Goal: Transaction & Acquisition: Purchase product/service

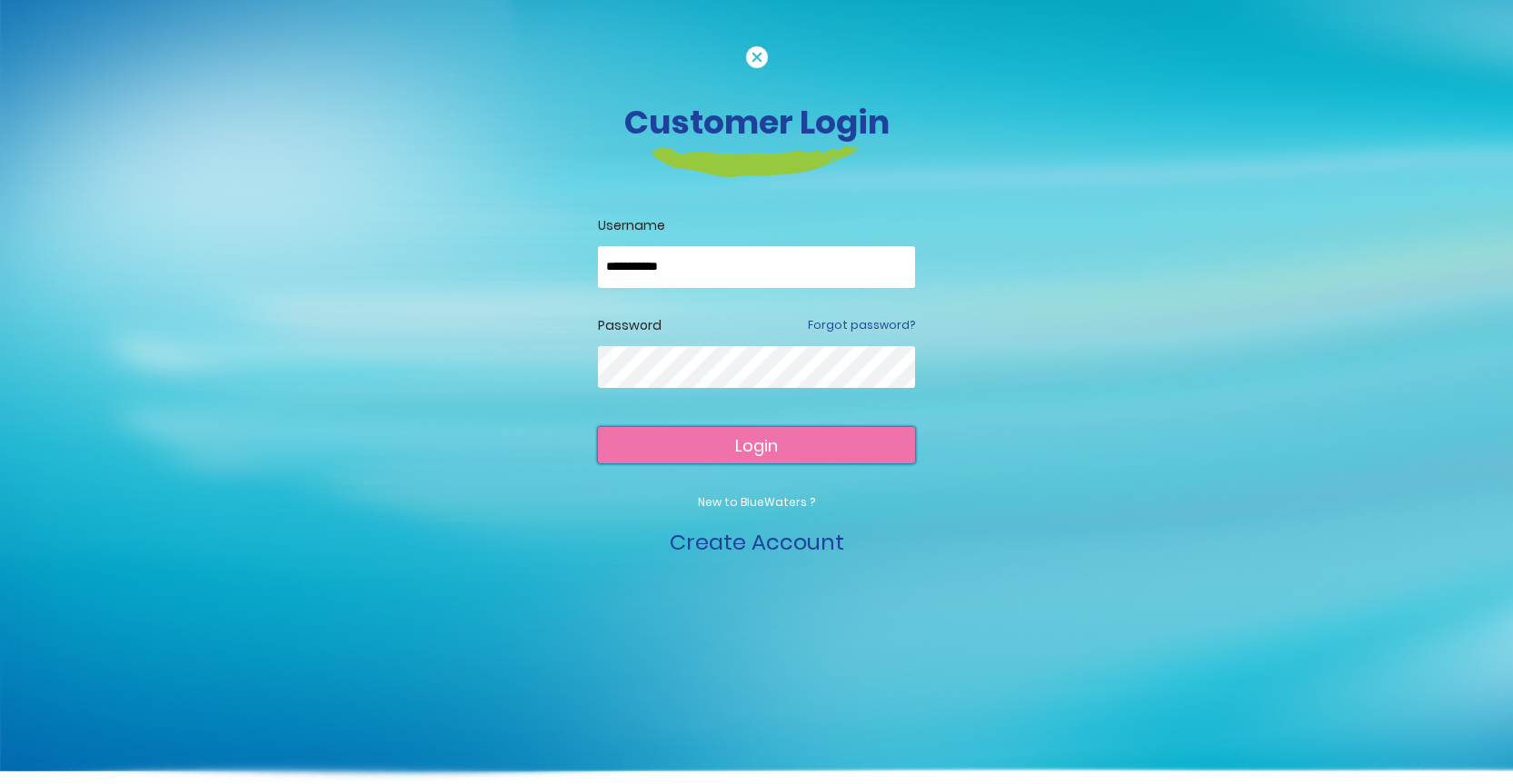
click at [777, 438] on span "Login" at bounding box center [756, 445] width 43 height 23
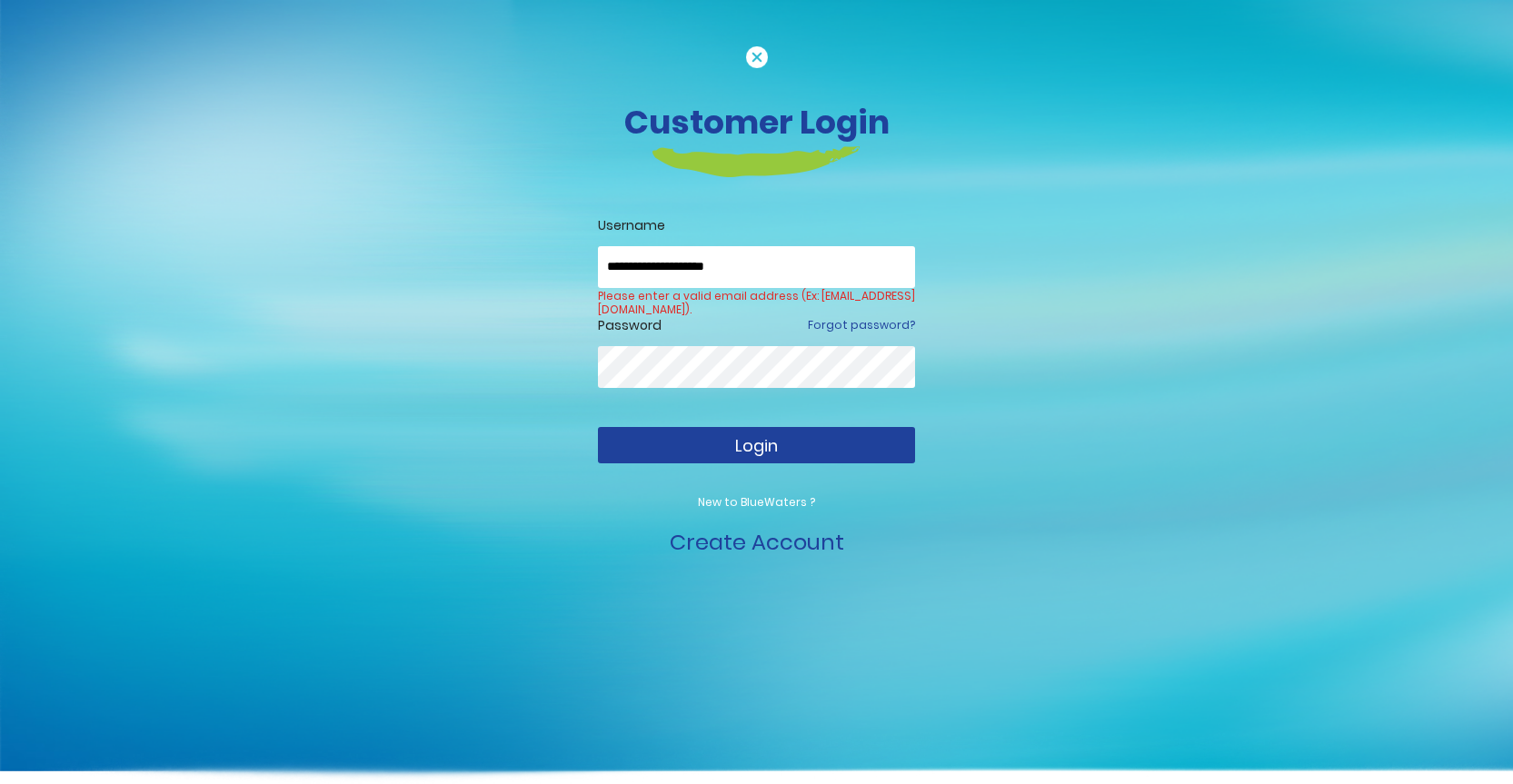
type input "**********"
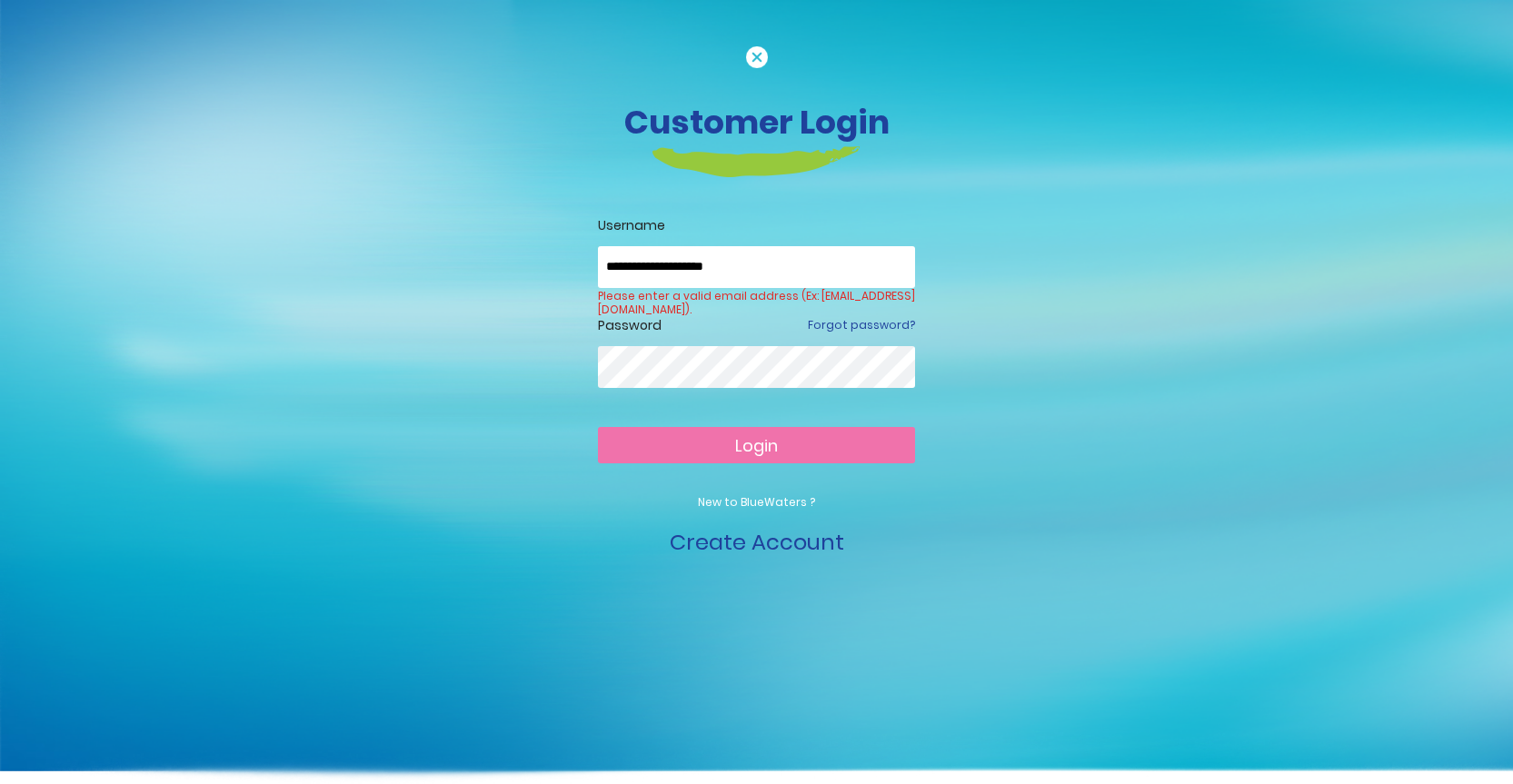
click at [777, 438] on span "Login" at bounding box center [756, 445] width 43 height 23
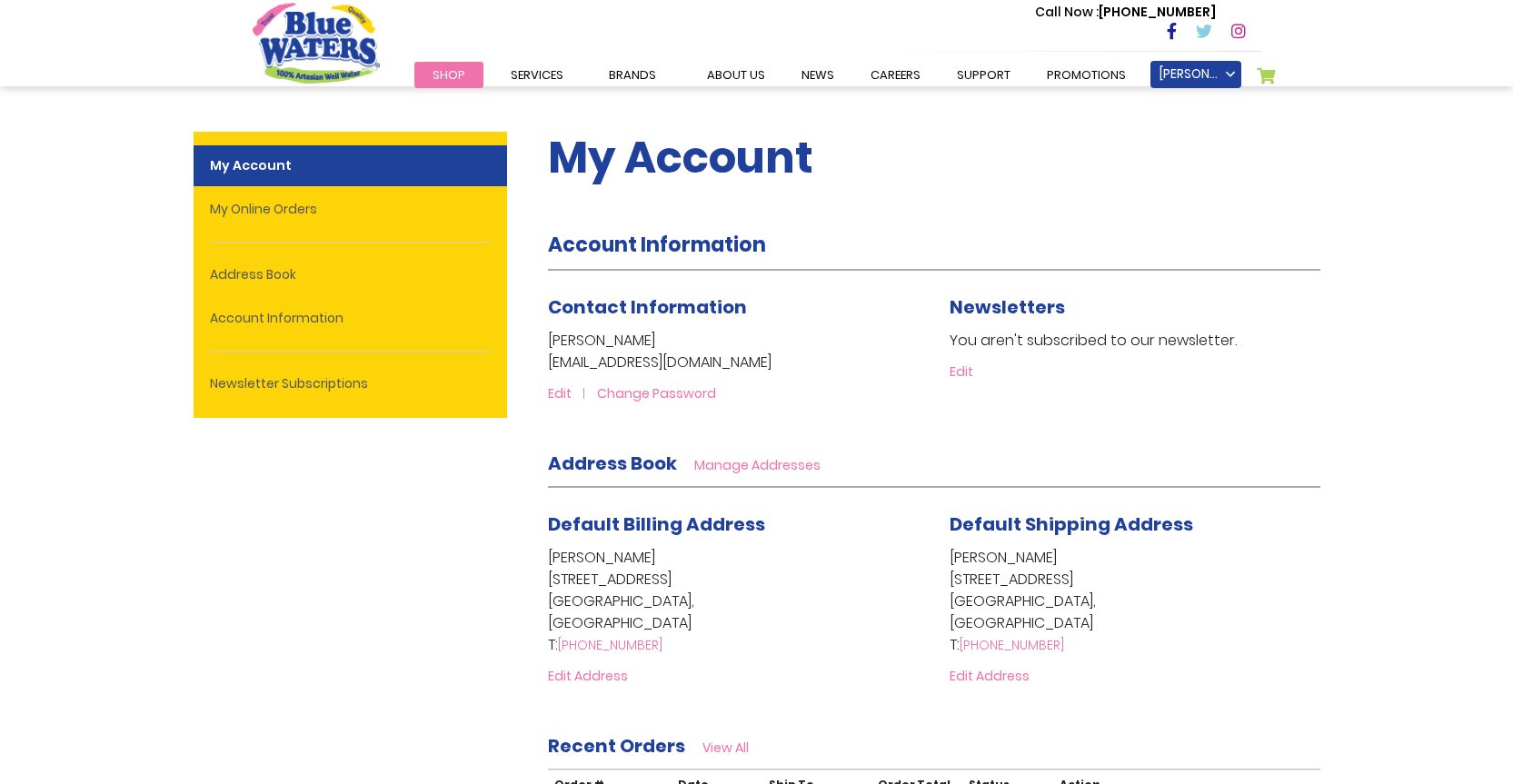
click at [456, 77] on span "Shop" at bounding box center [449, 74] width 33 height 17
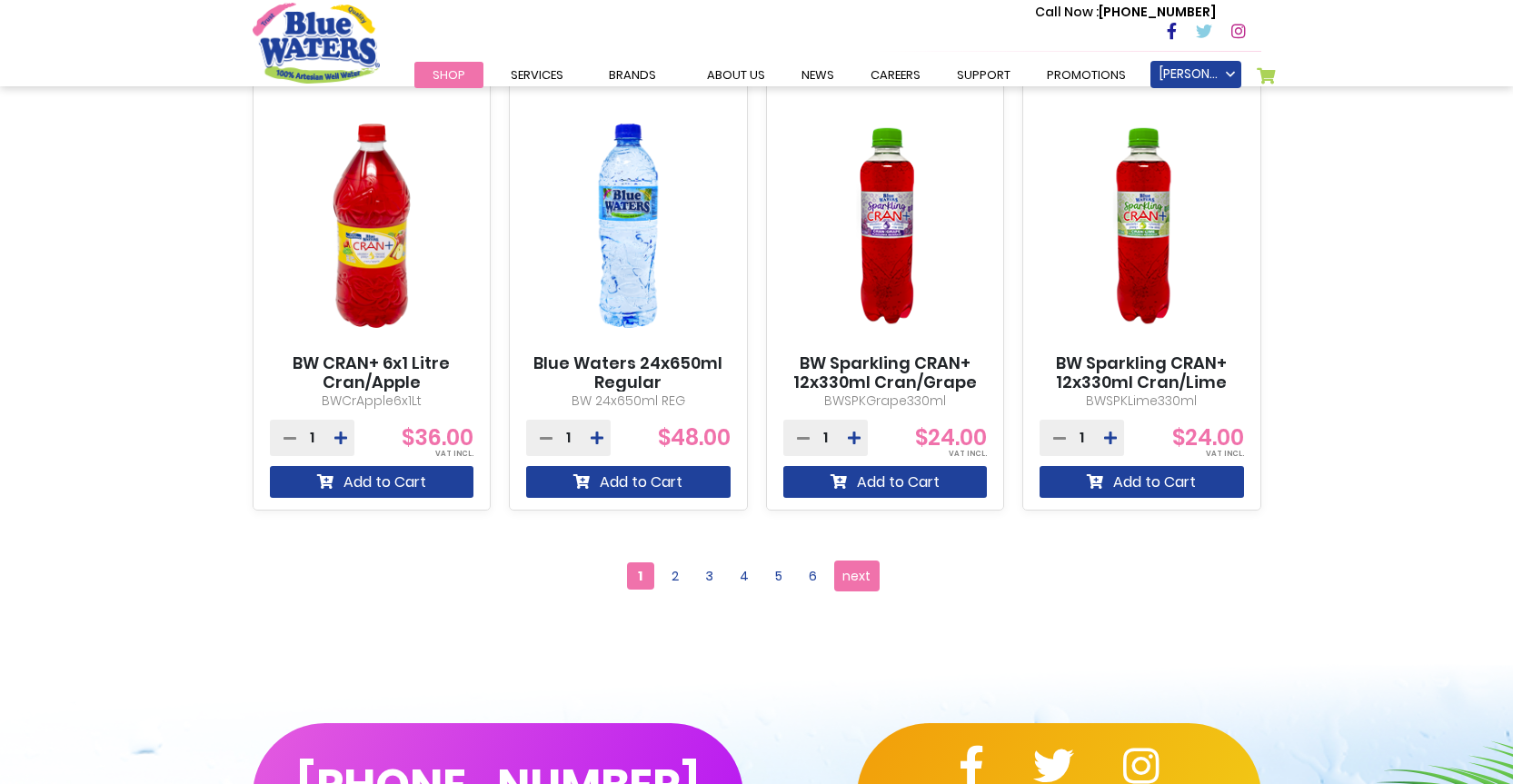
scroll to position [1544, 0]
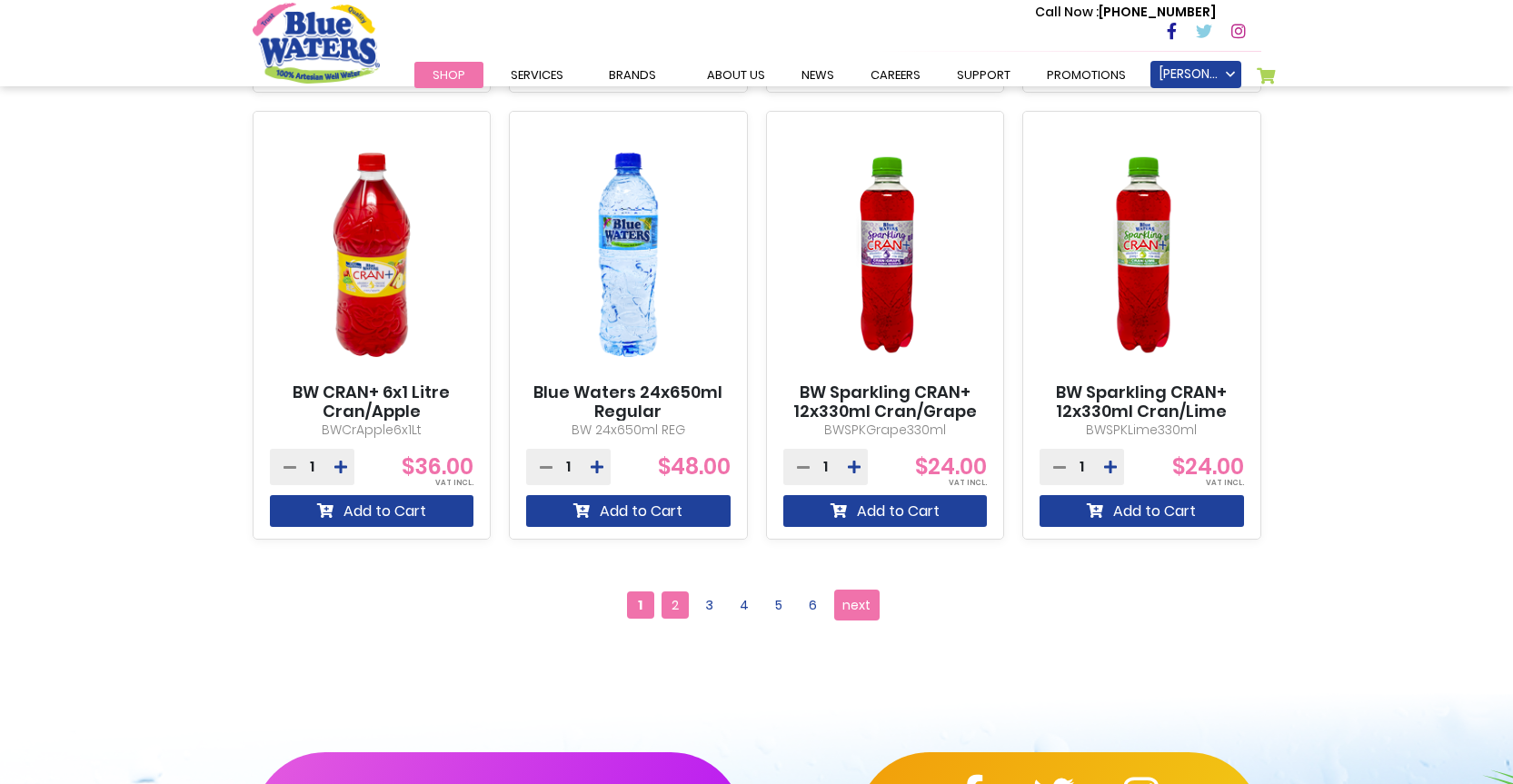
click at [674, 604] on span "2" at bounding box center [675, 605] width 27 height 27
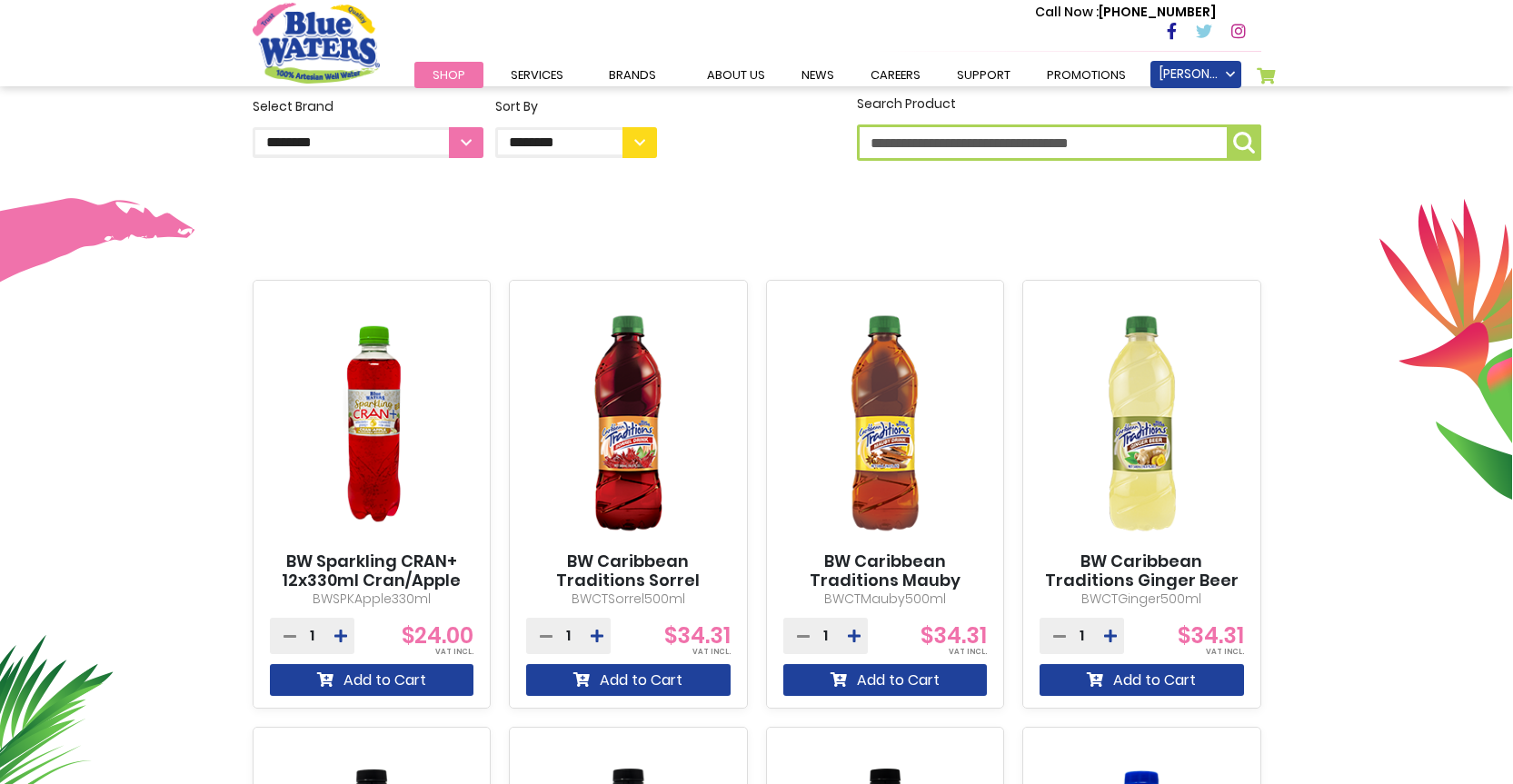
scroll to position [273, 0]
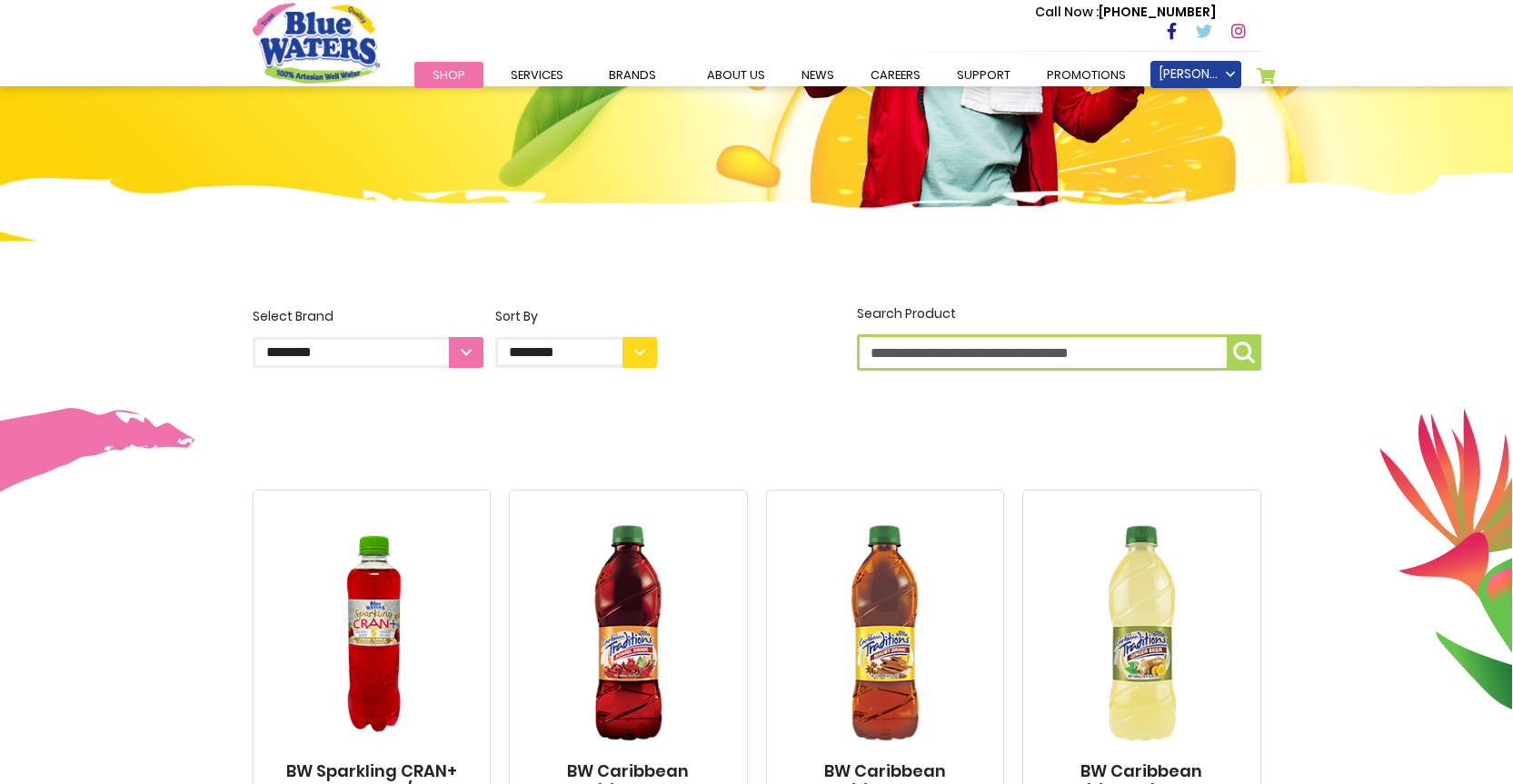
click at [474, 342] on select "**********" at bounding box center [368, 352] width 231 height 31
select select "**********"
click at [253, 337] on select "**********" at bounding box center [368, 352] width 231 height 31
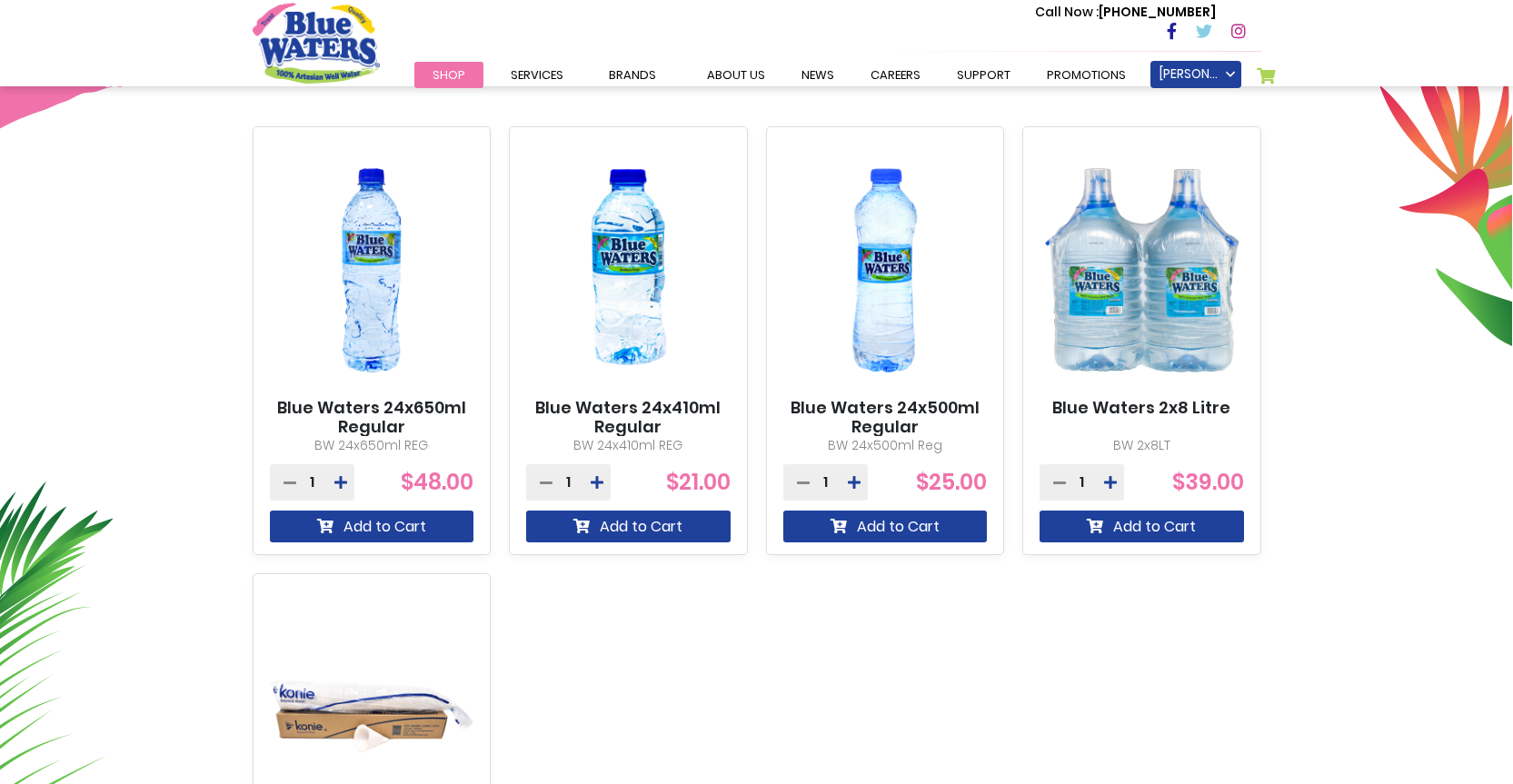
scroll to position [545, 0]
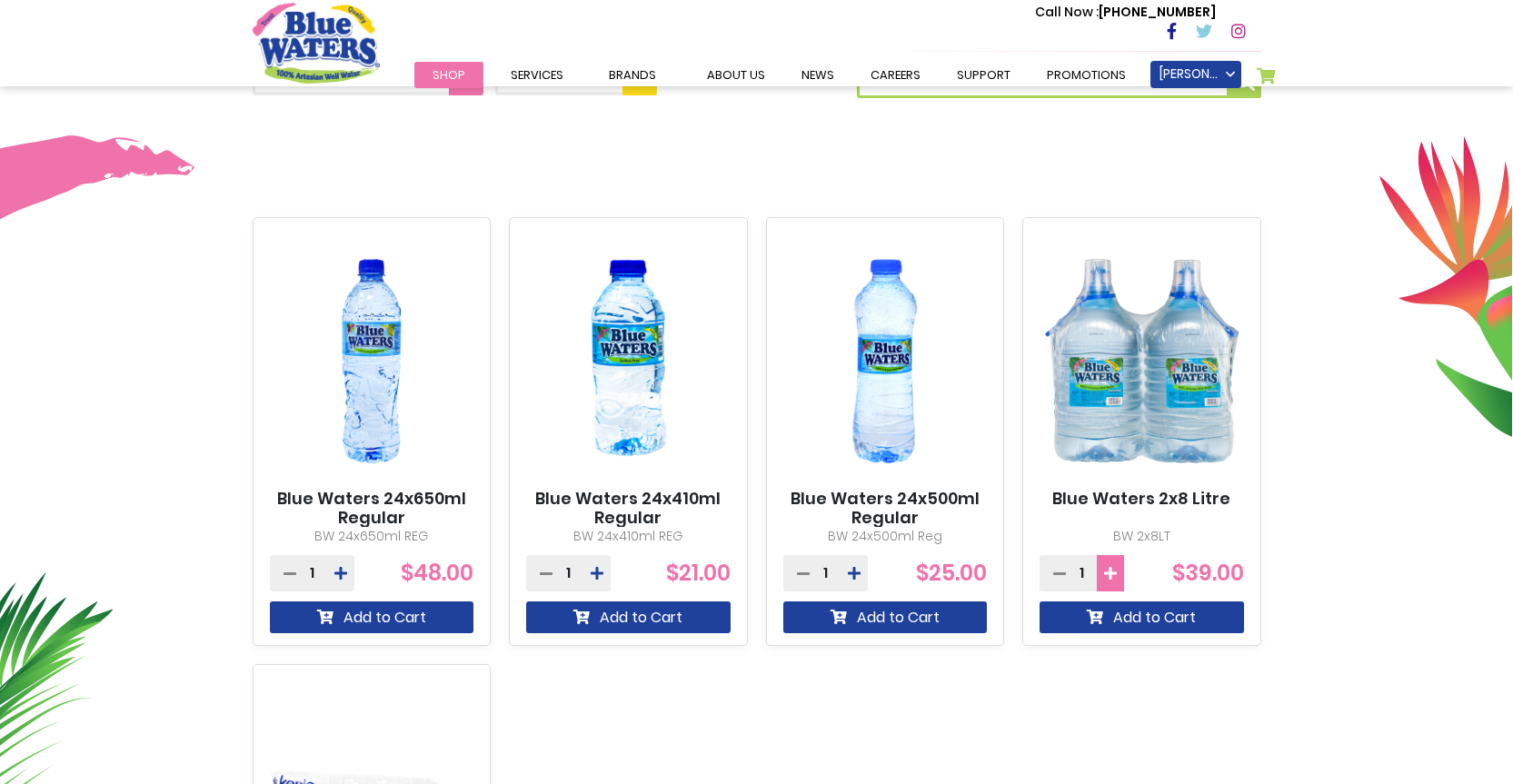
click at [1110, 578] on icon at bounding box center [1110, 573] width 13 height 15
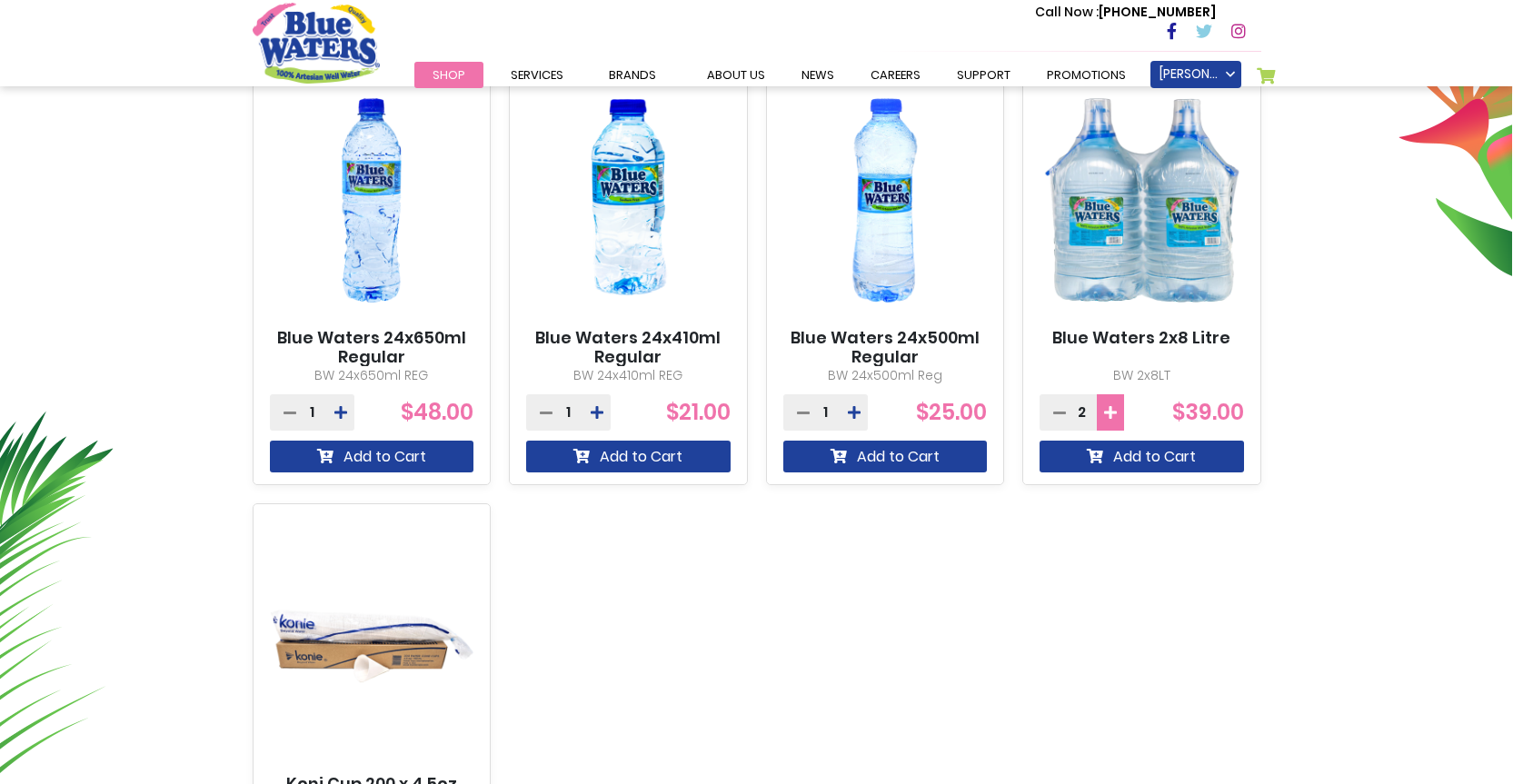
scroll to position [636, 0]
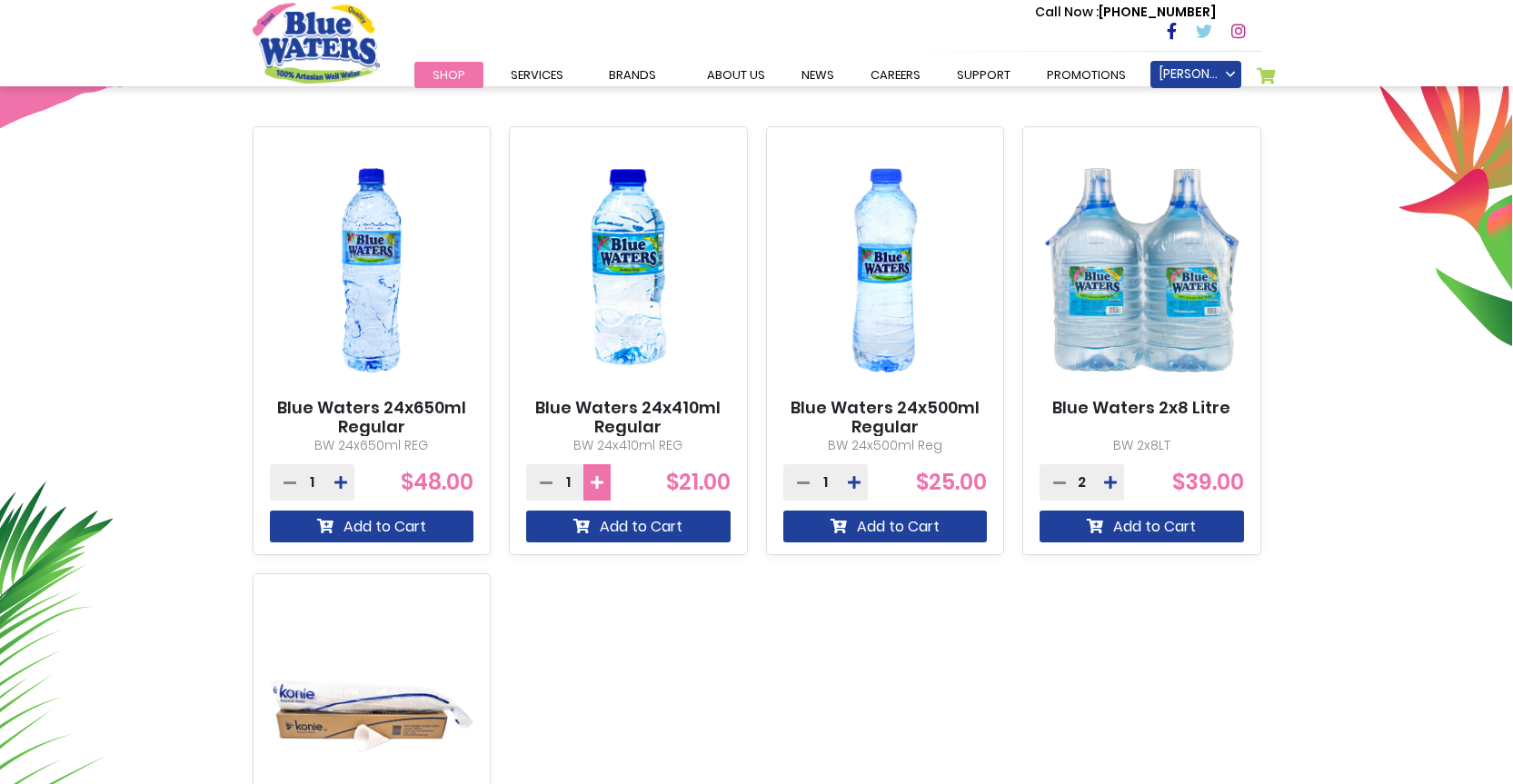
click at [604, 477] on button at bounding box center [597, 482] width 27 height 36
click at [591, 477] on icon at bounding box center [597, 482] width 13 height 15
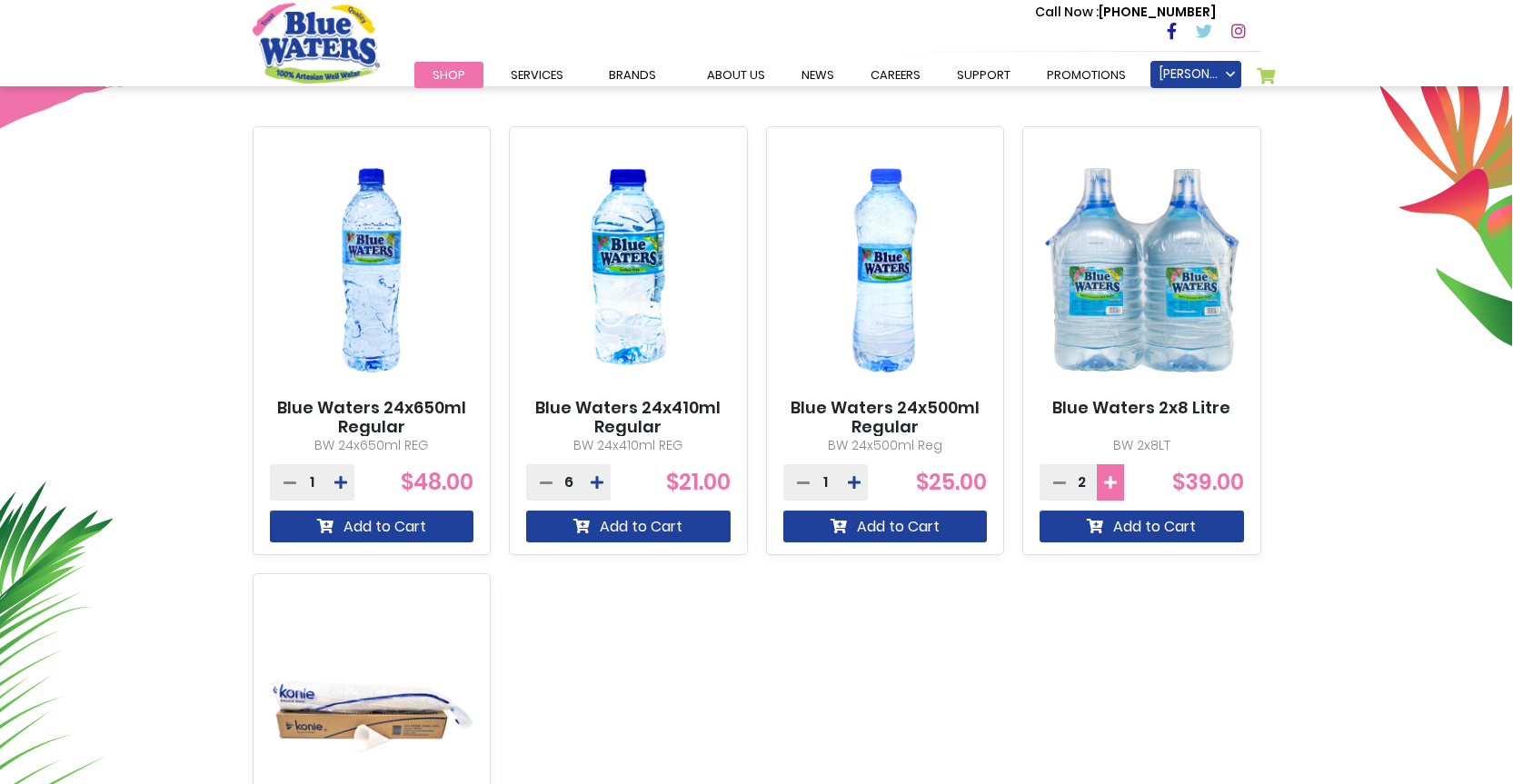
click at [1110, 488] on icon at bounding box center [1110, 482] width 13 height 15
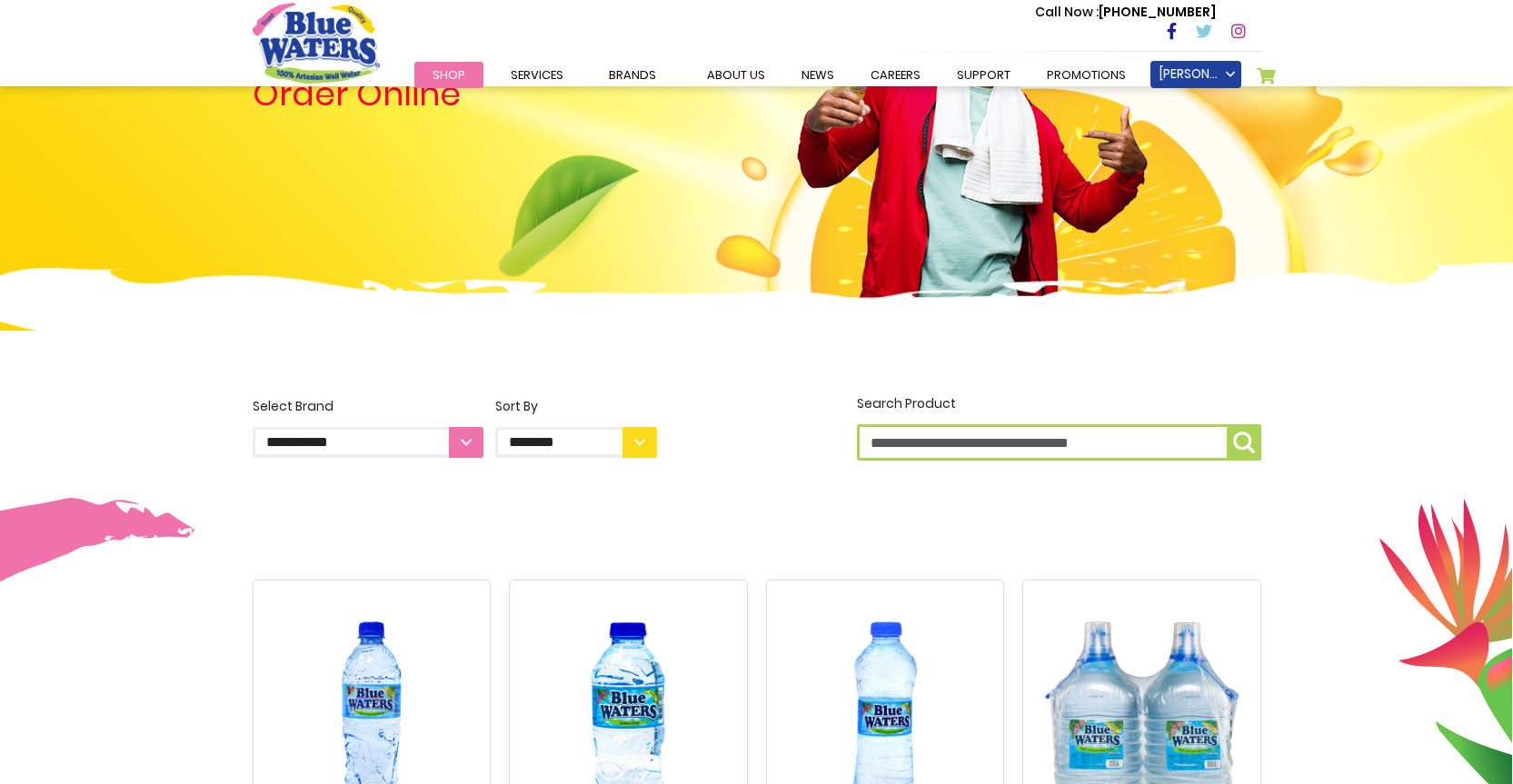
scroll to position [182, 0]
click at [477, 443] on select "**********" at bounding box center [368, 443] width 231 height 31
select select "**********"
click at [253, 428] on select "**********" at bounding box center [368, 443] width 231 height 31
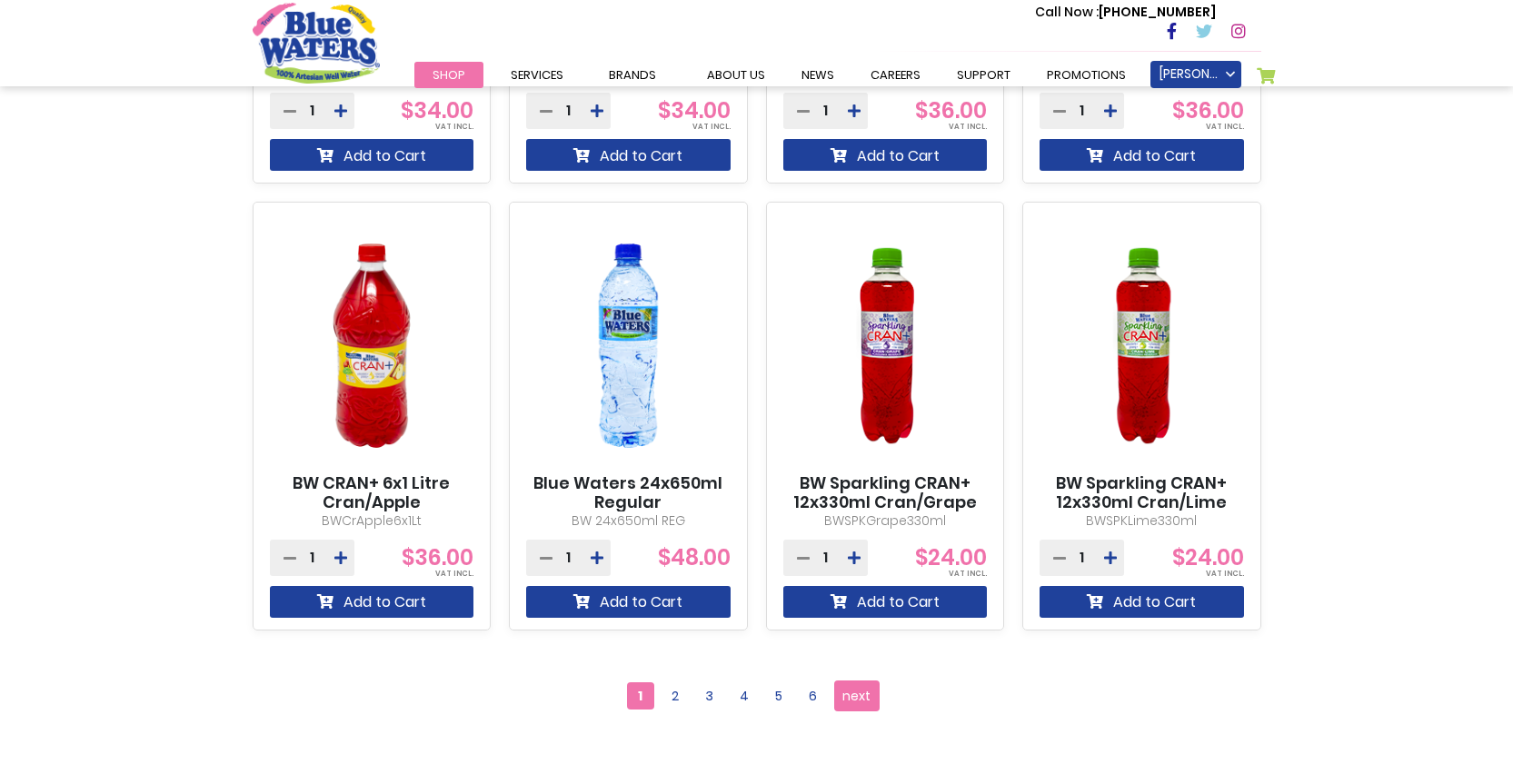
scroll to position [1544, 0]
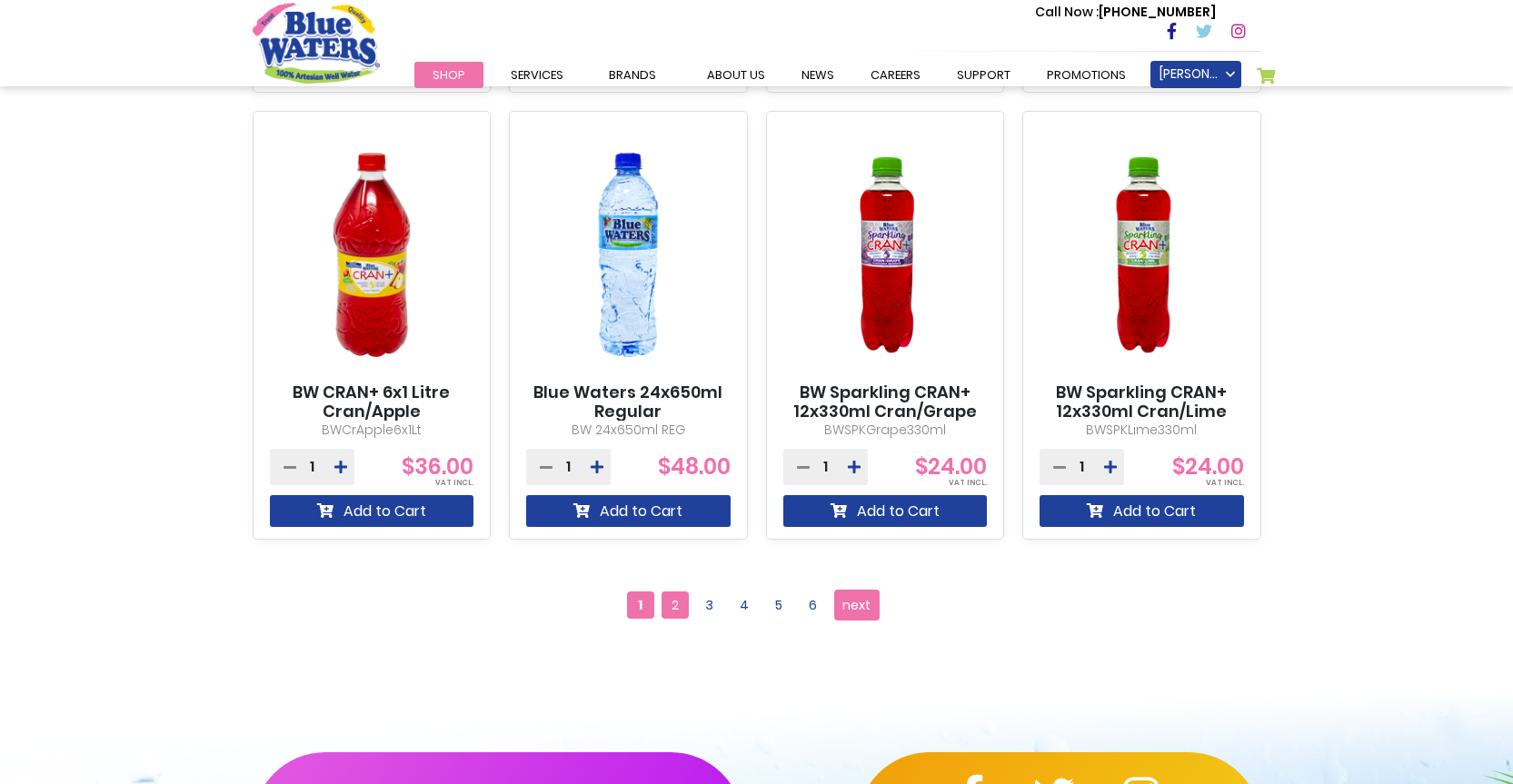
click at [677, 606] on span "2" at bounding box center [675, 605] width 27 height 27
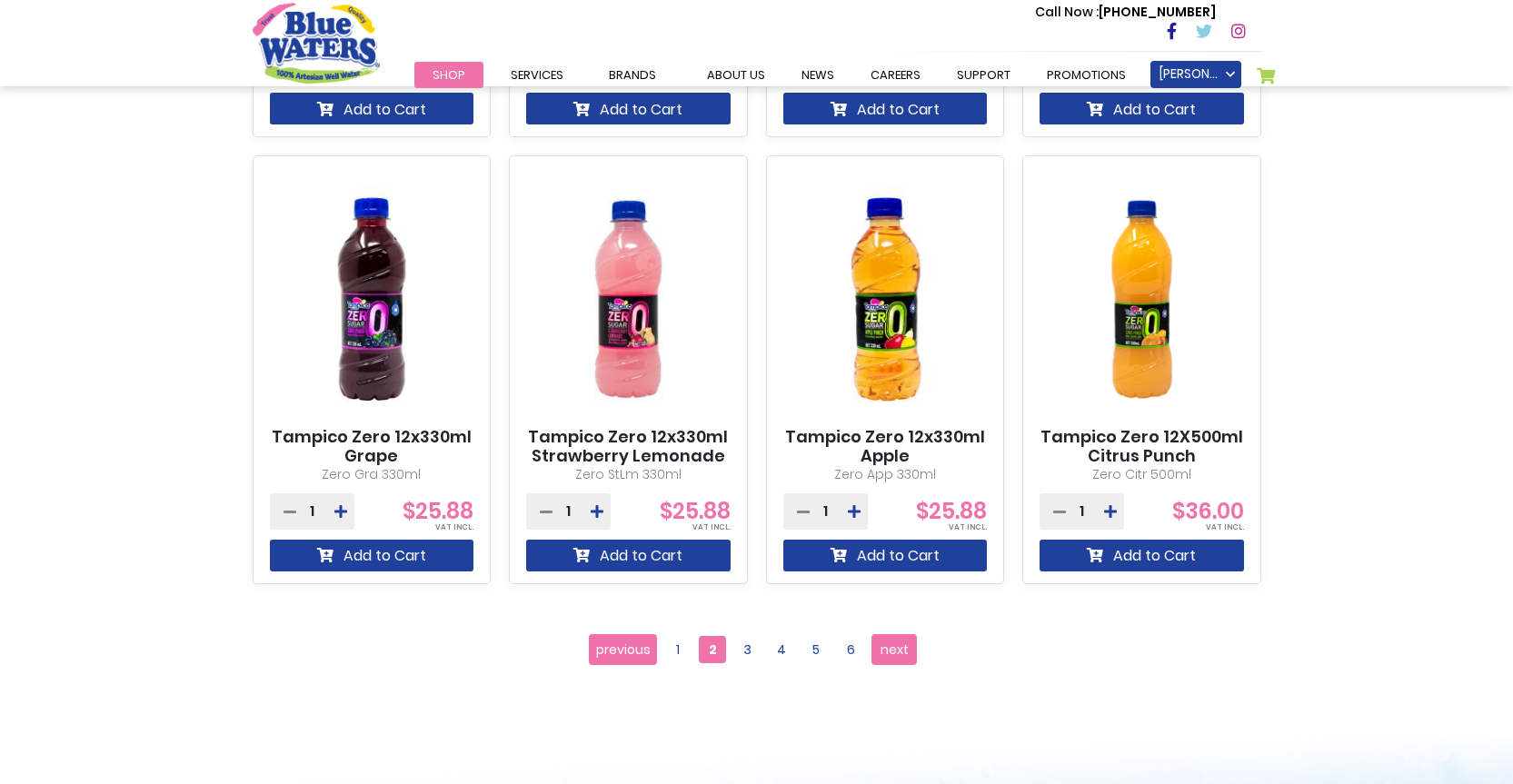
scroll to position [1544, 0]
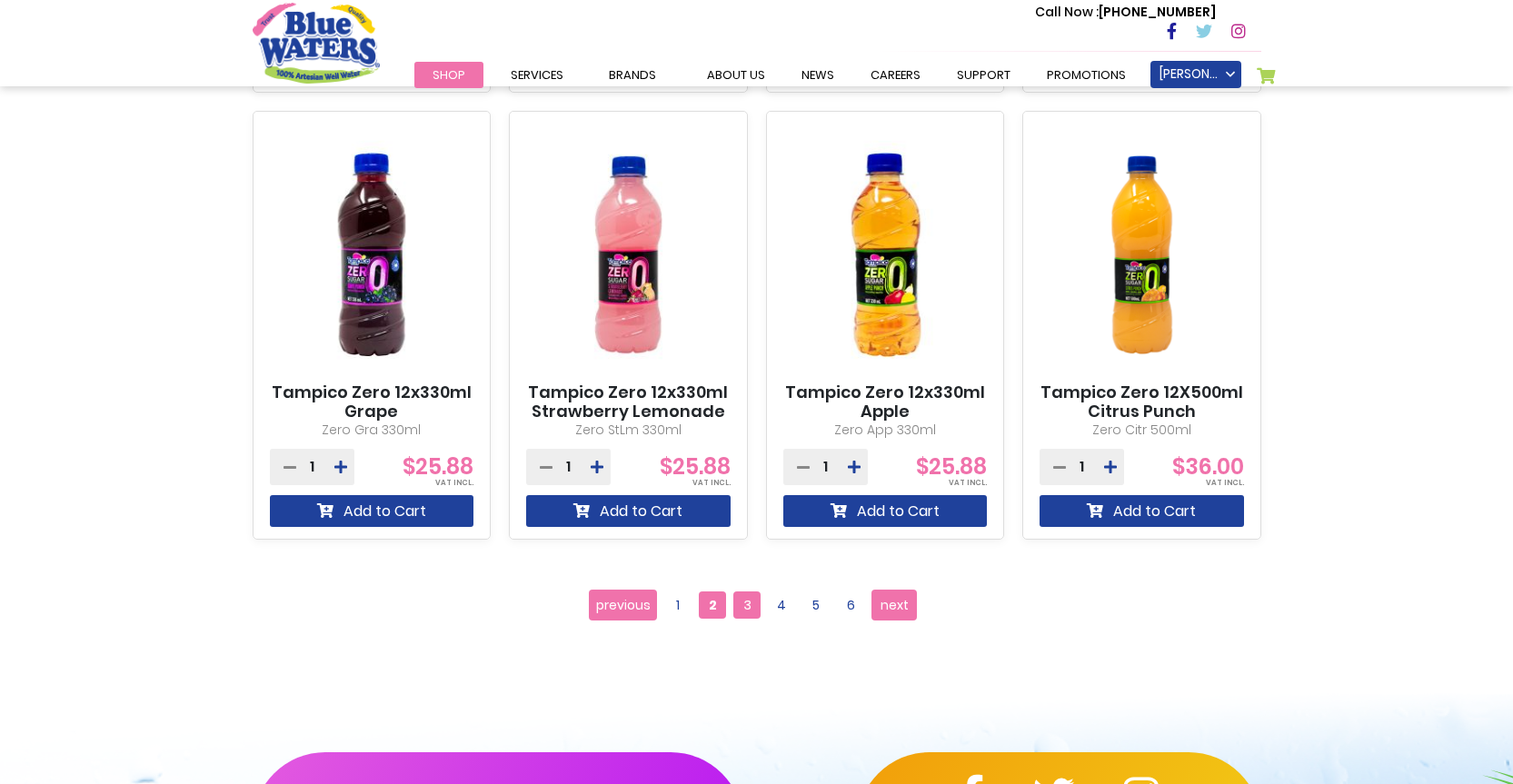
click at [749, 603] on span "3" at bounding box center [747, 605] width 27 height 27
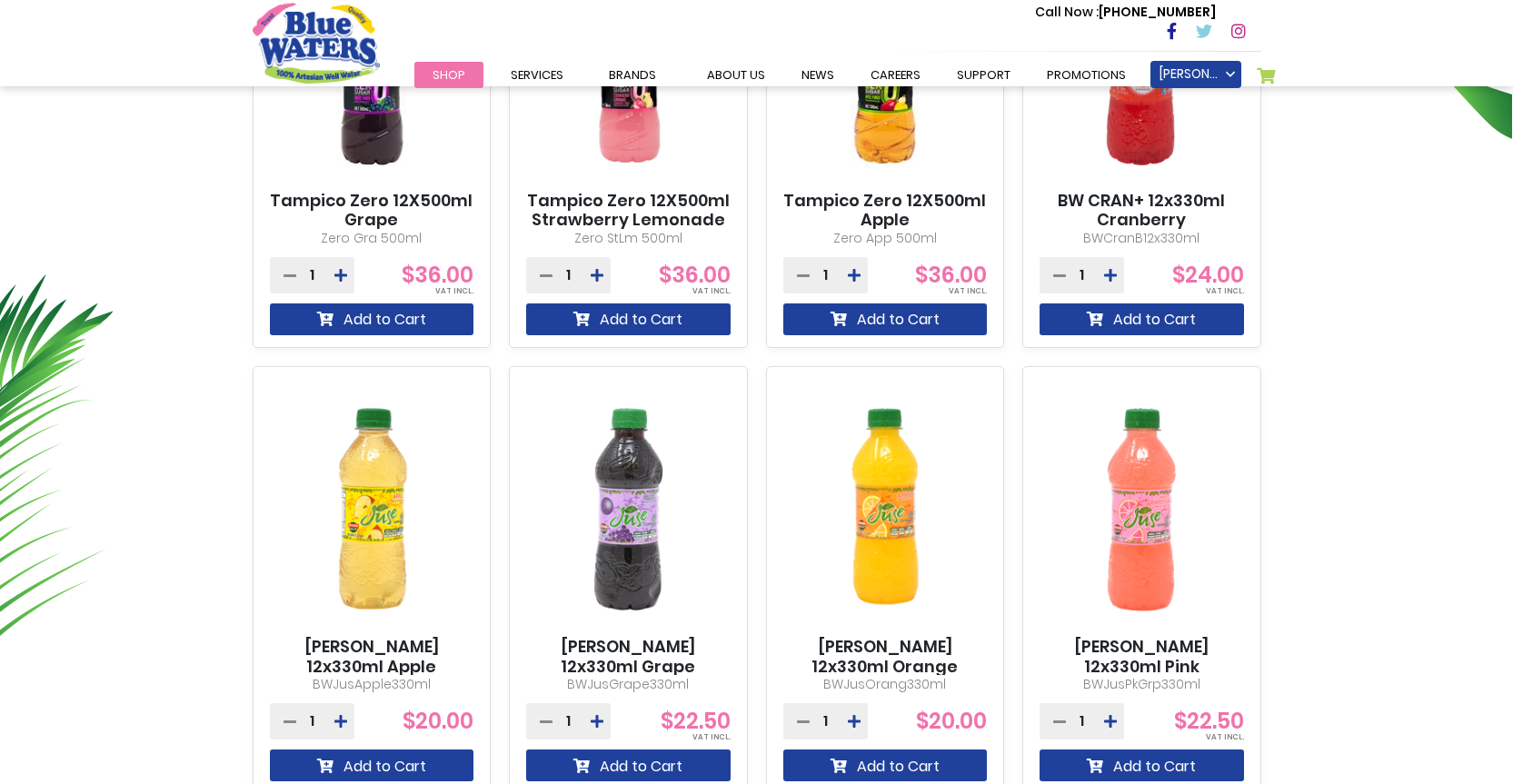
scroll to position [908, 0]
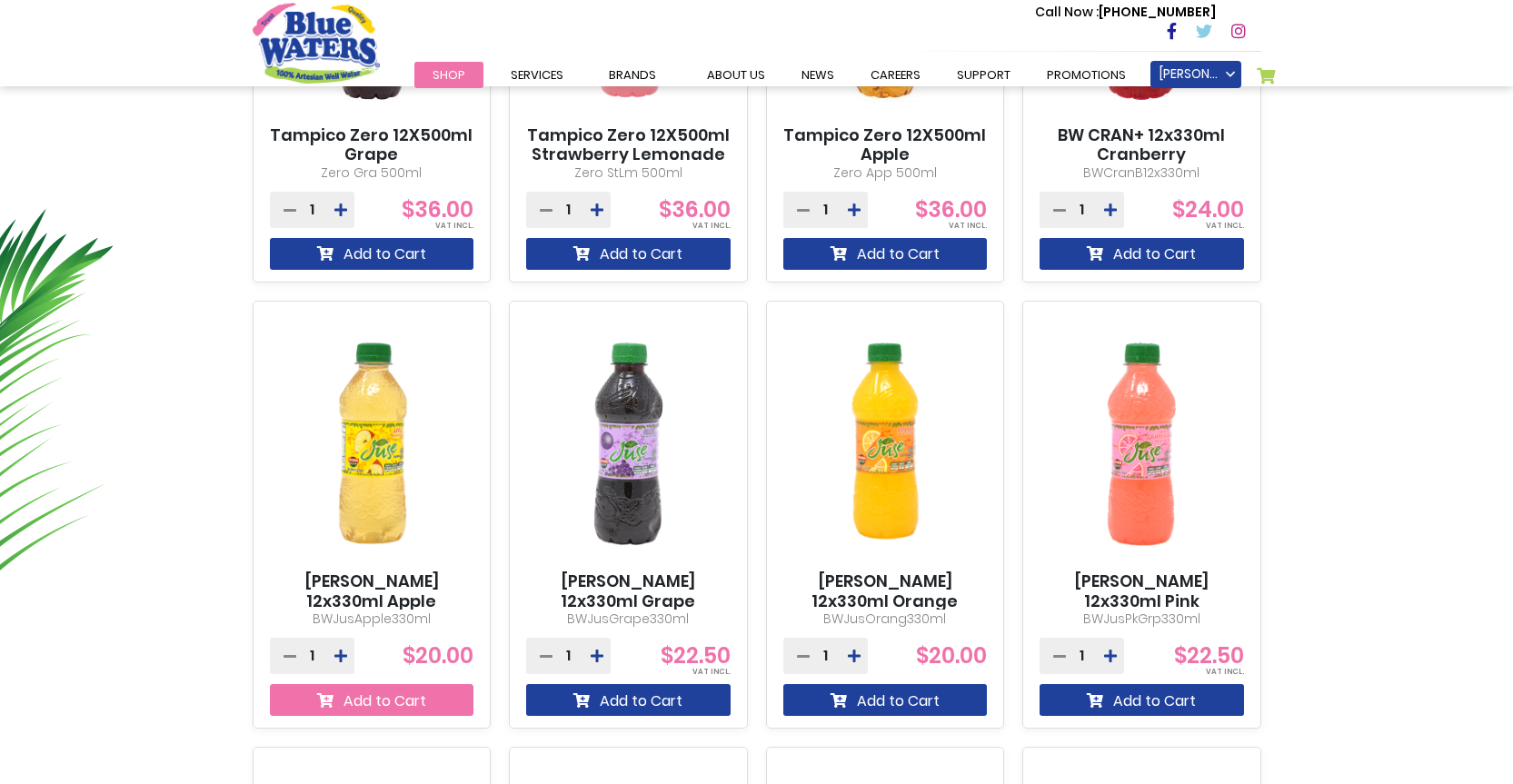
click at [430, 701] on button "Add to Cart" at bounding box center [372, 700] width 204 height 32
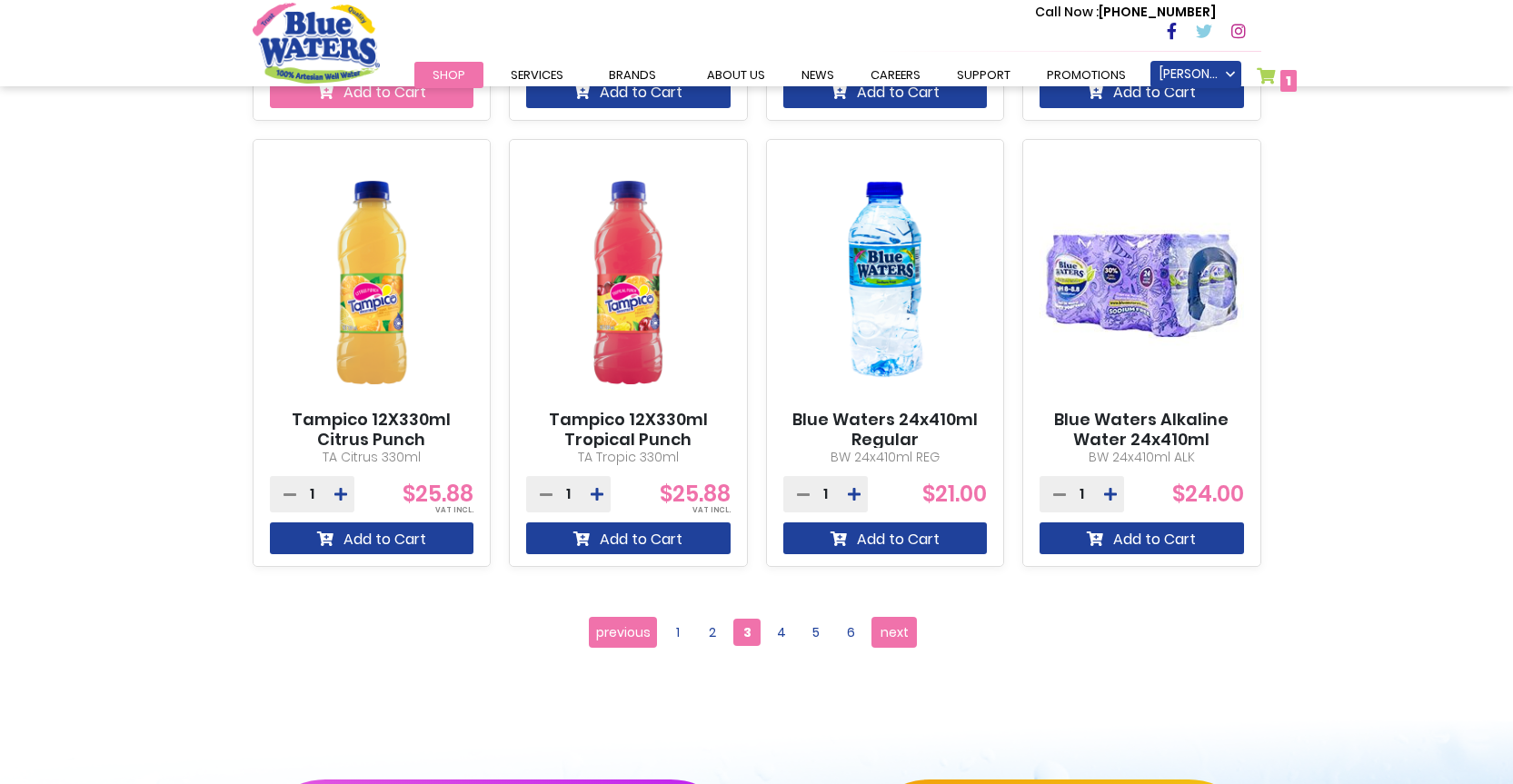
scroll to position [1593, 0]
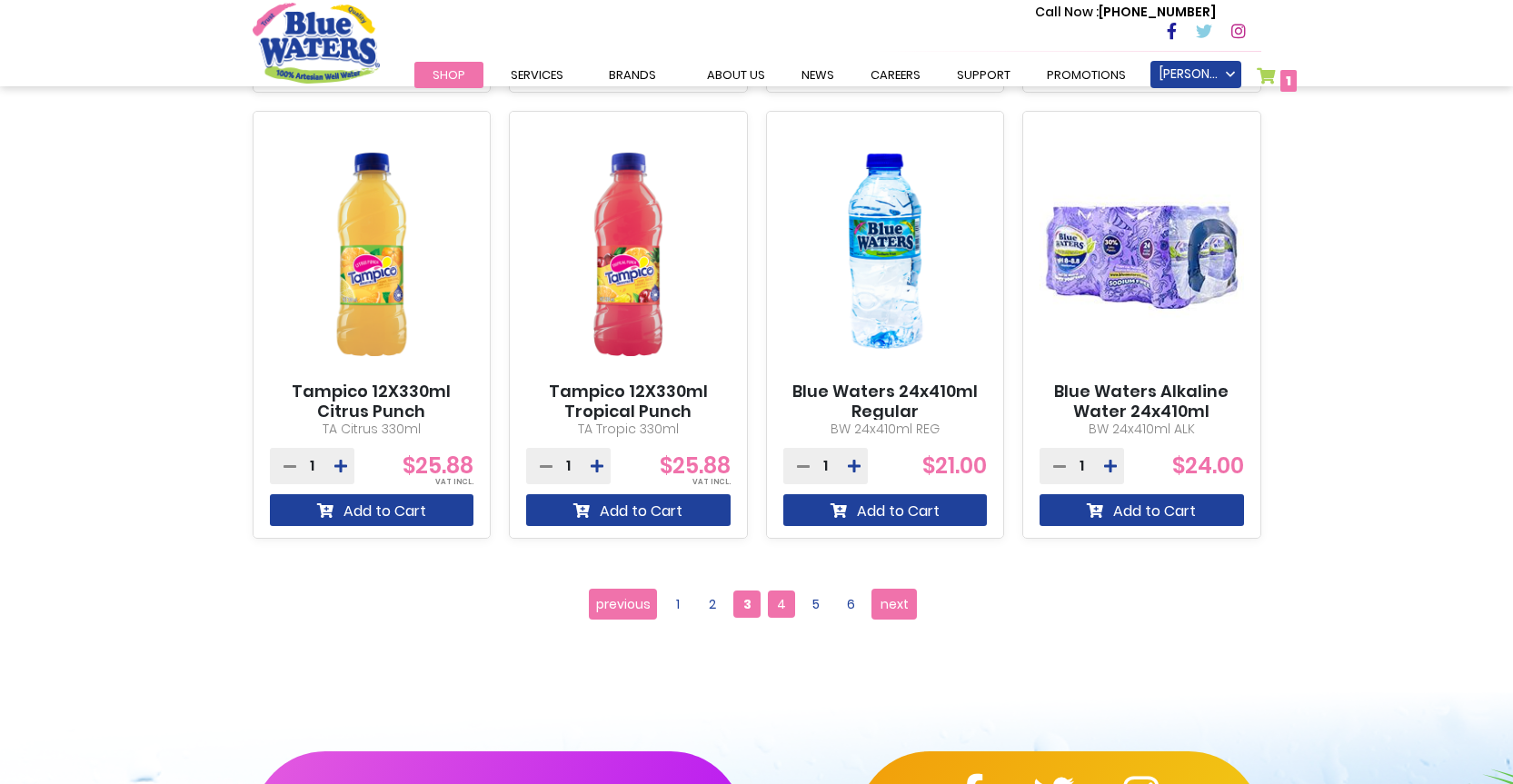
click at [782, 604] on span "4" at bounding box center [781, 604] width 27 height 27
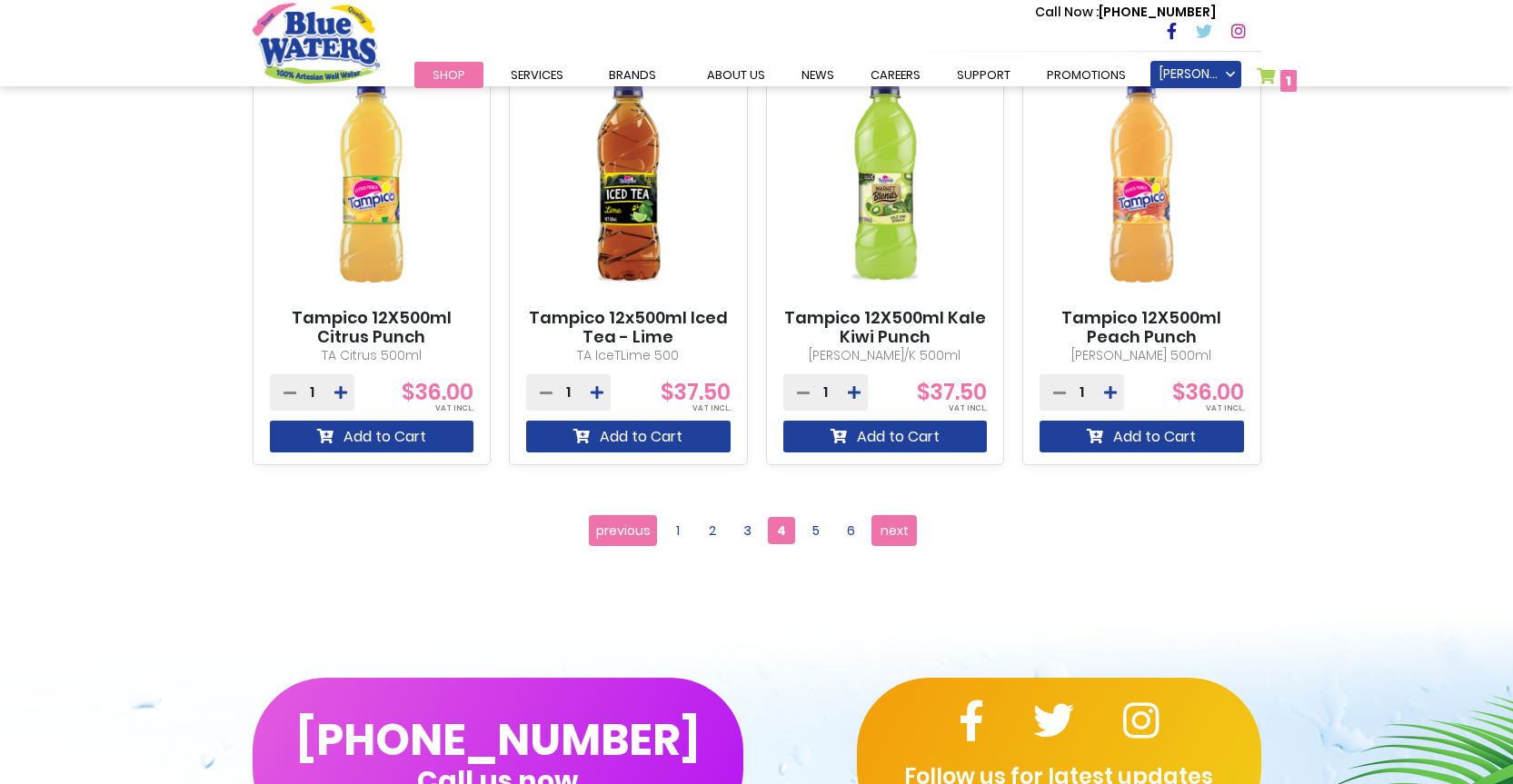
scroll to position [1635, 0]
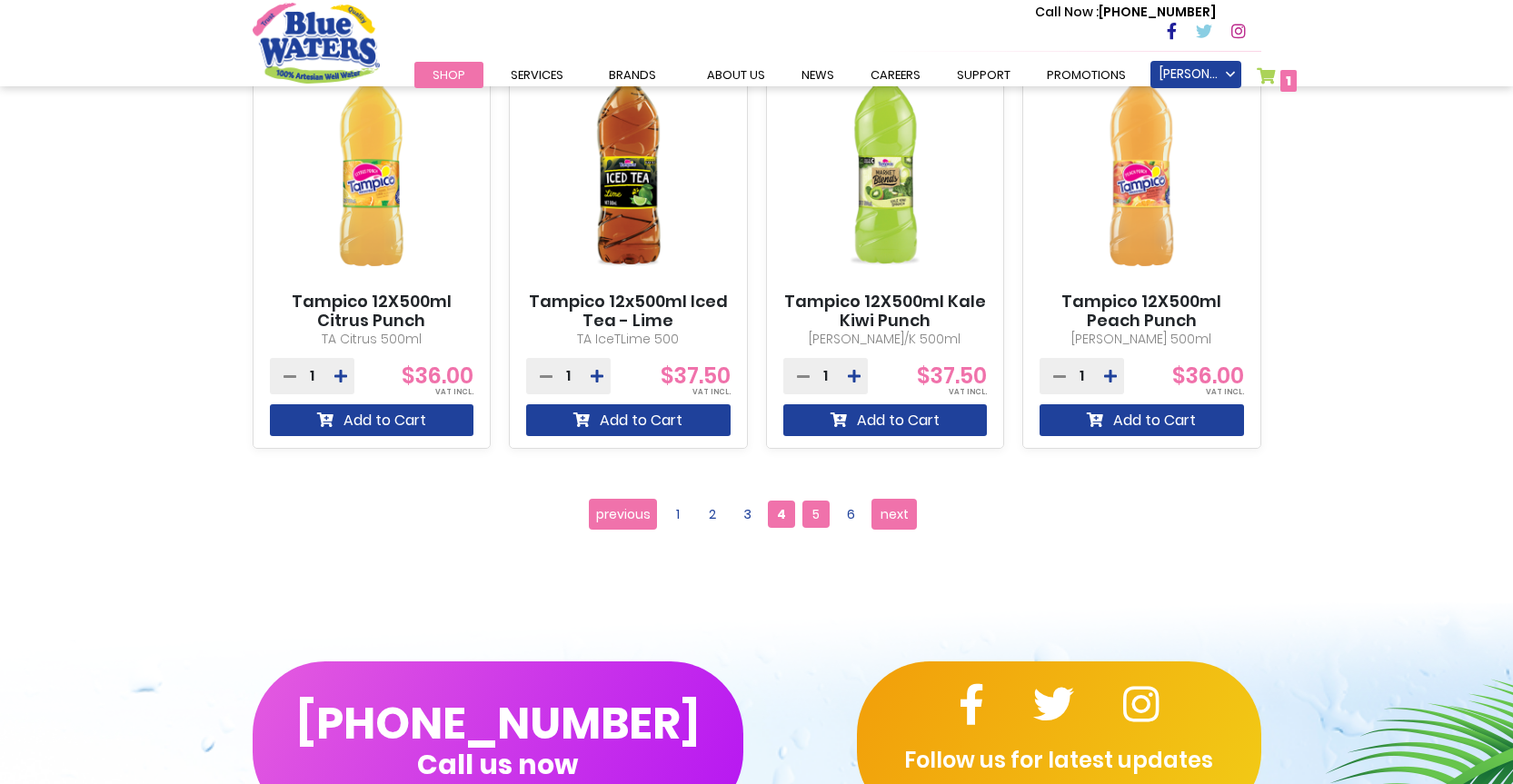
click at [815, 507] on span "5" at bounding box center [816, 514] width 27 height 27
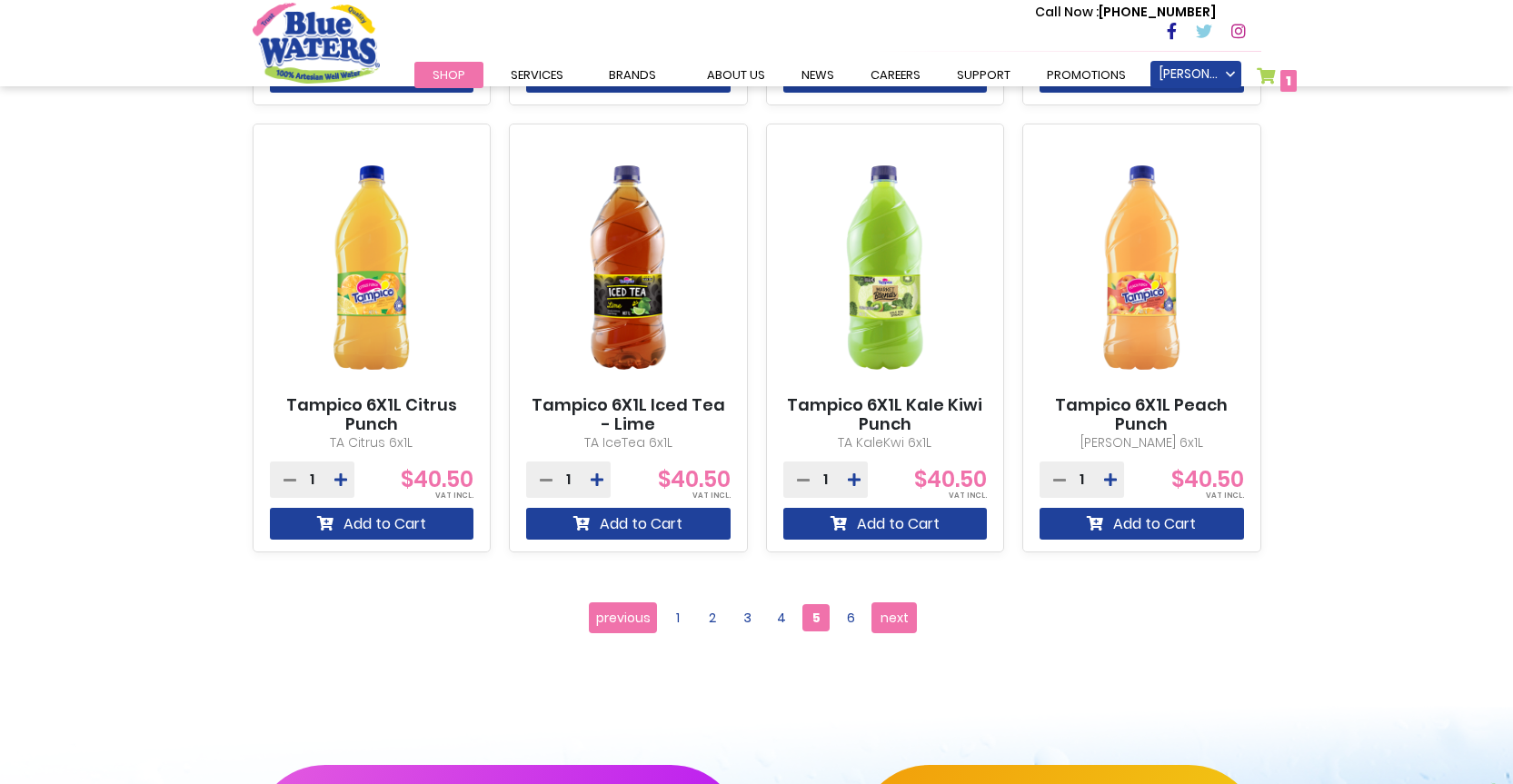
scroll to position [1544, 0]
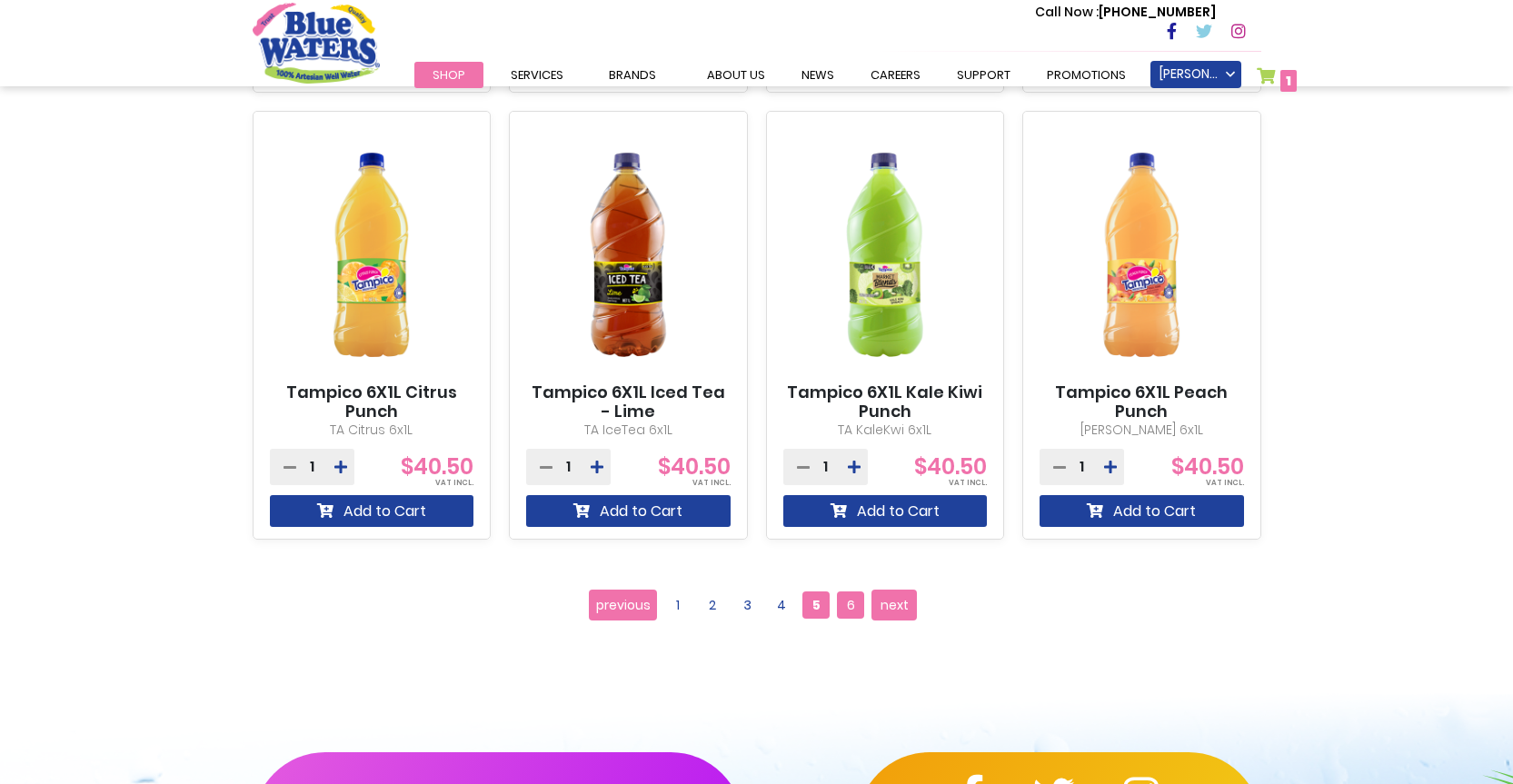
click at [851, 603] on span "6" at bounding box center [851, 605] width 27 height 27
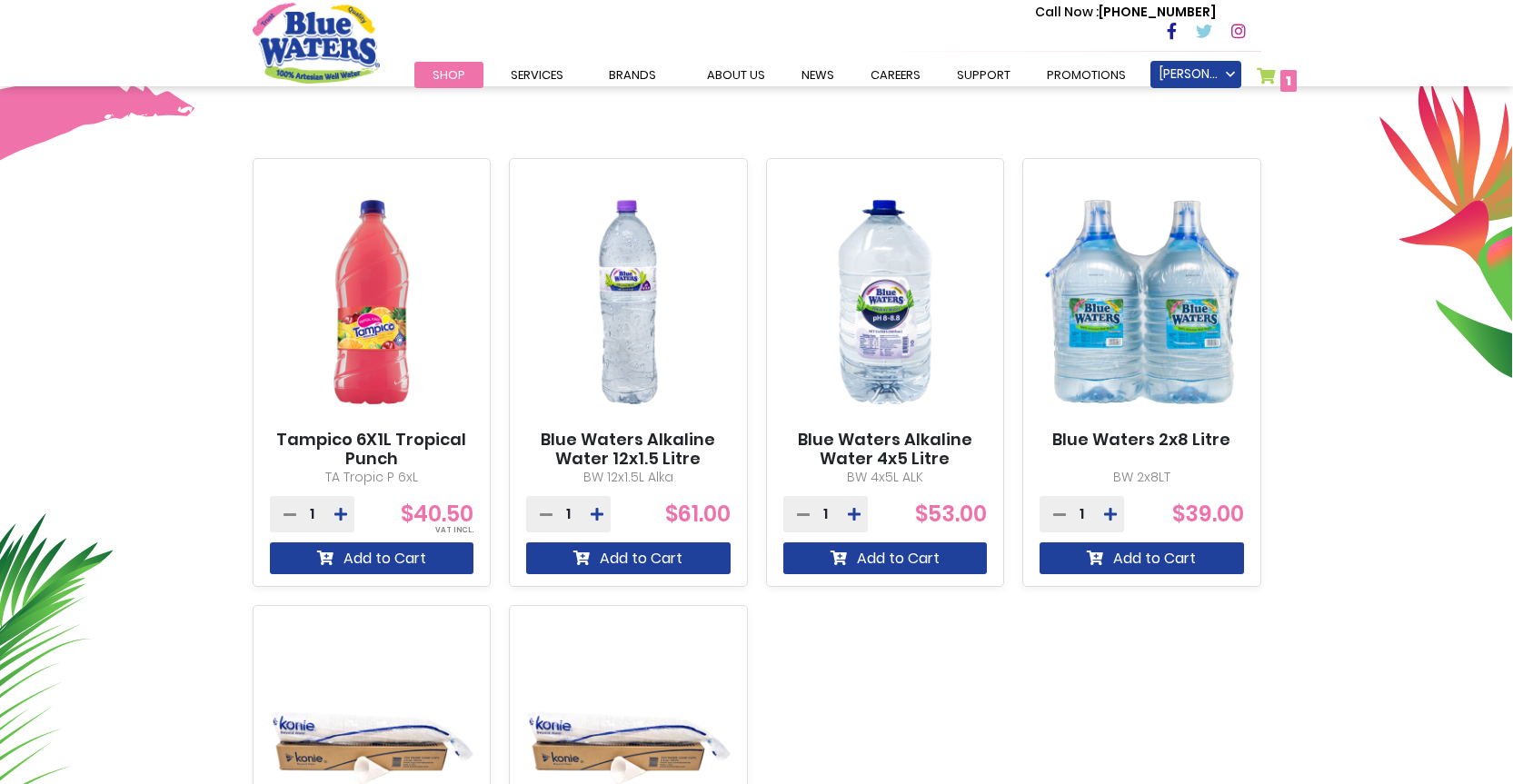
scroll to position [636, 0]
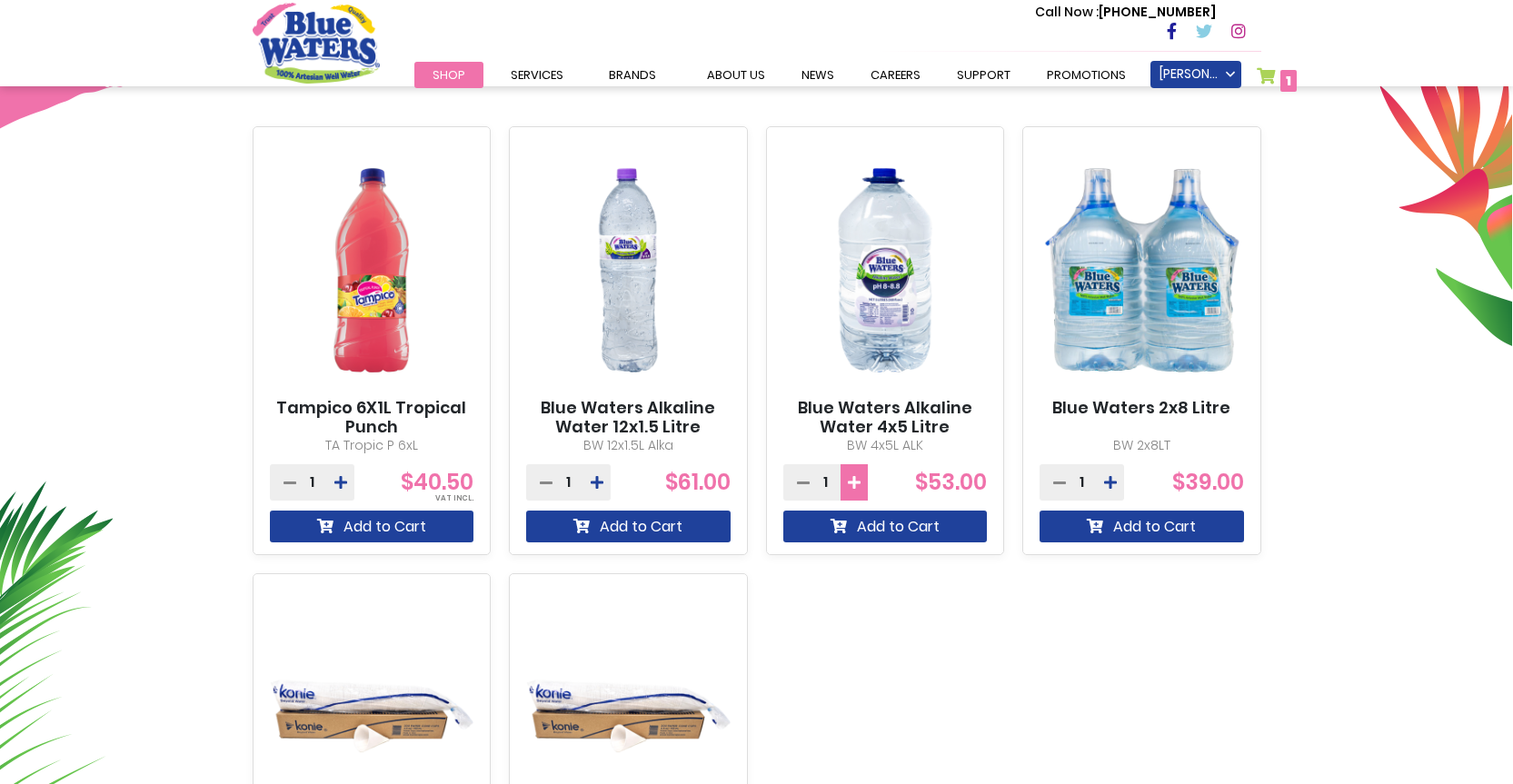
click at [846, 479] on button at bounding box center [854, 482] width 27 height 36
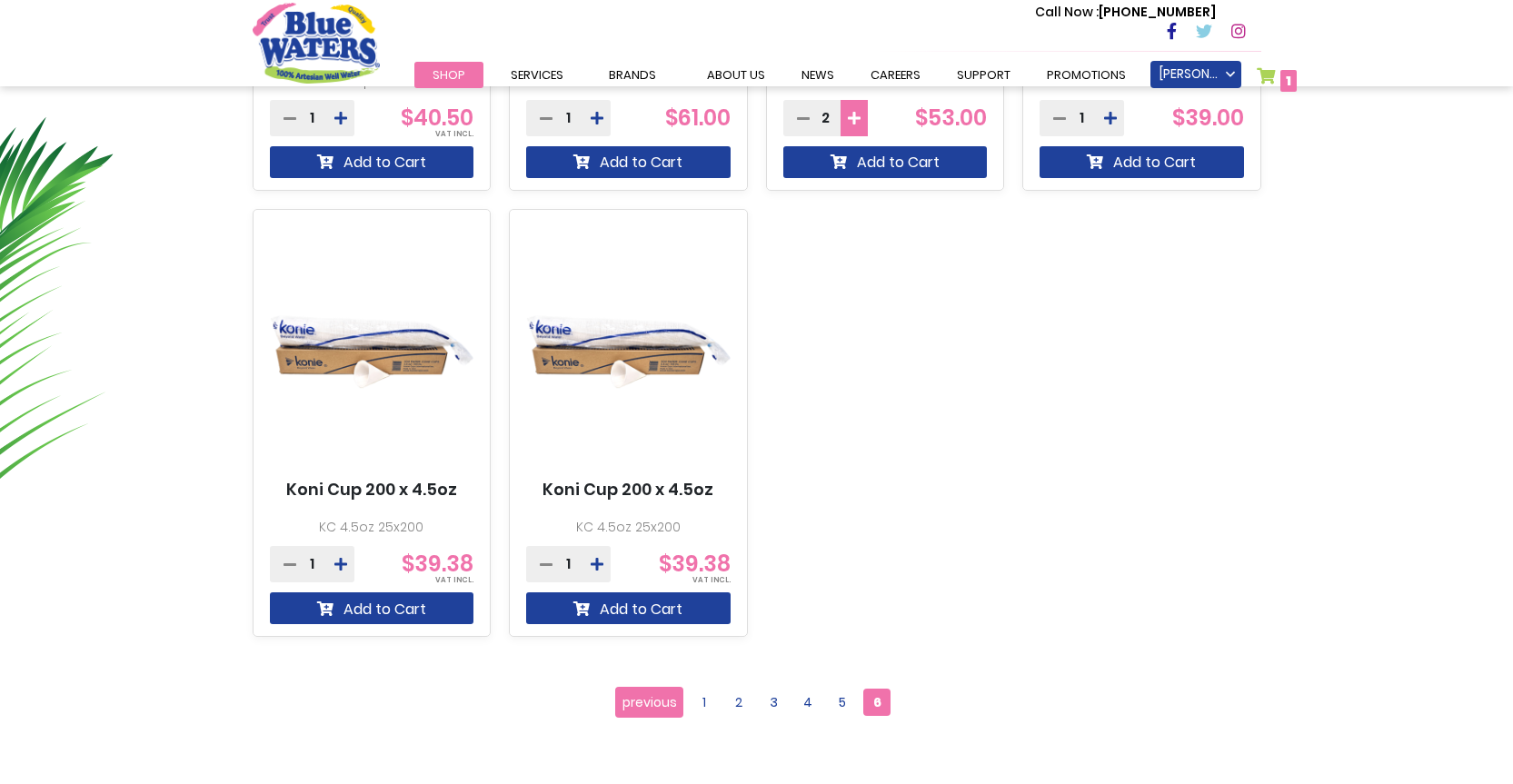
scroll to position [1090, 0]
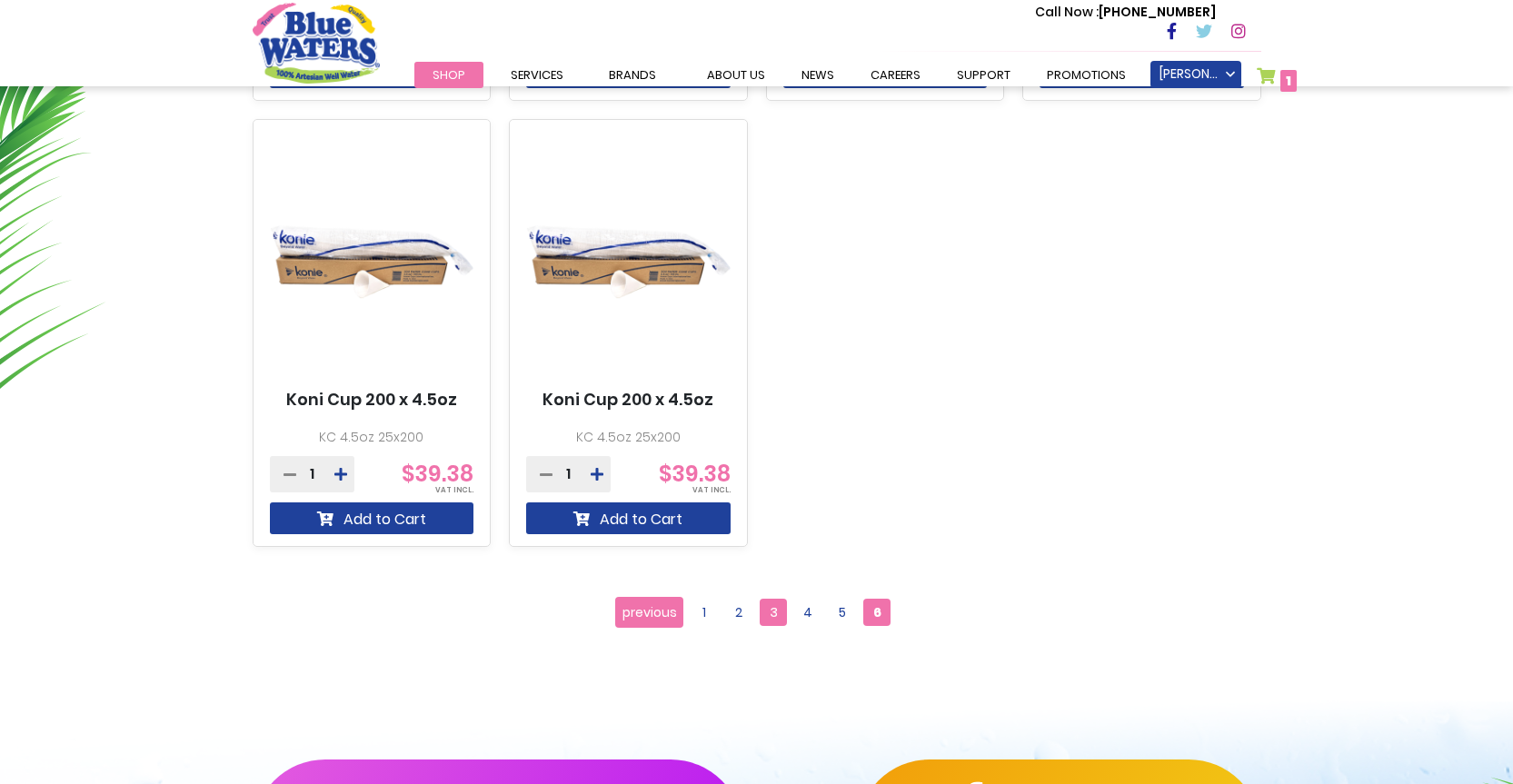
click at [780, 609] on span "3" at bounding box center [773, 612] width 27 height 27
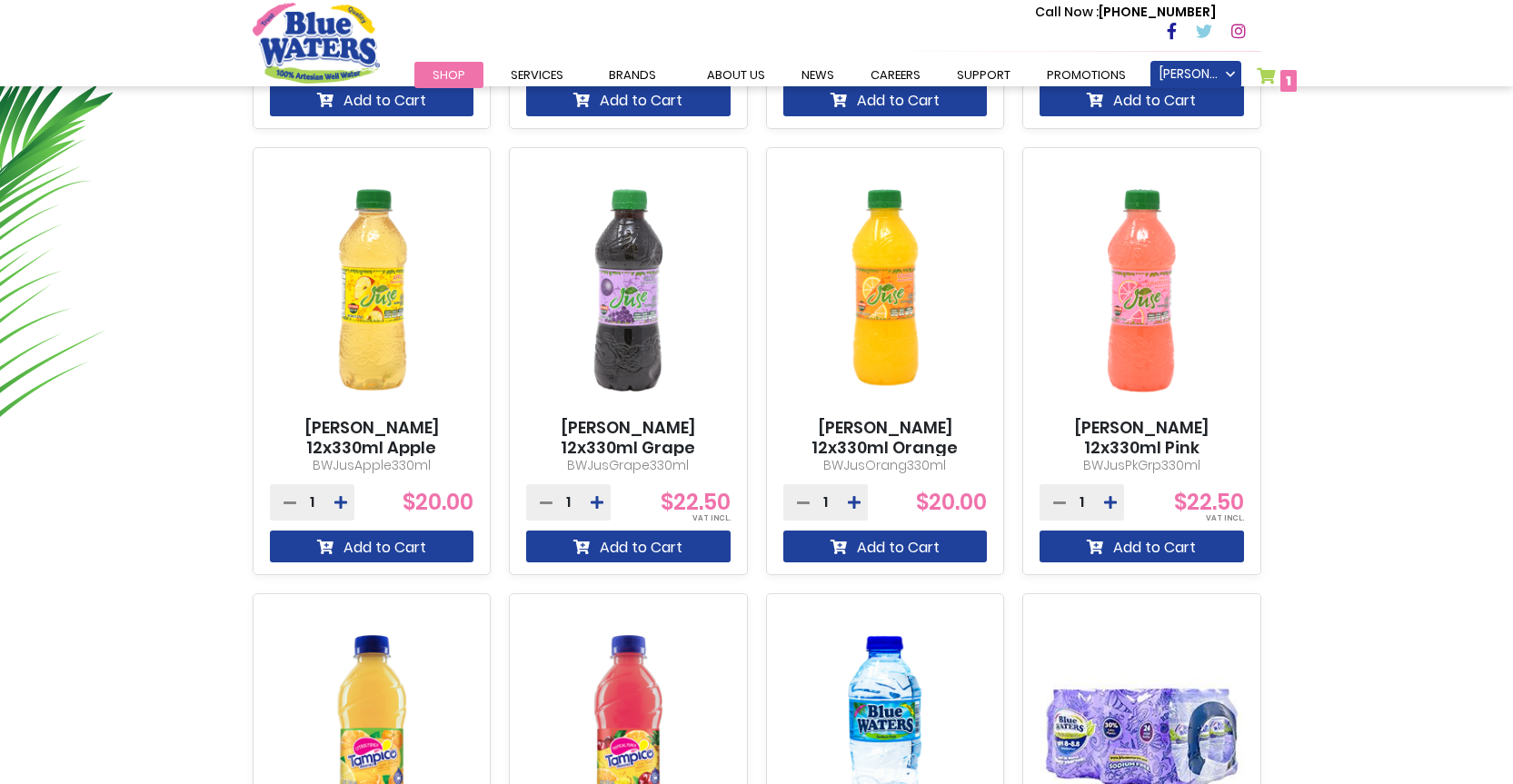
scroll to position [1090, 0]
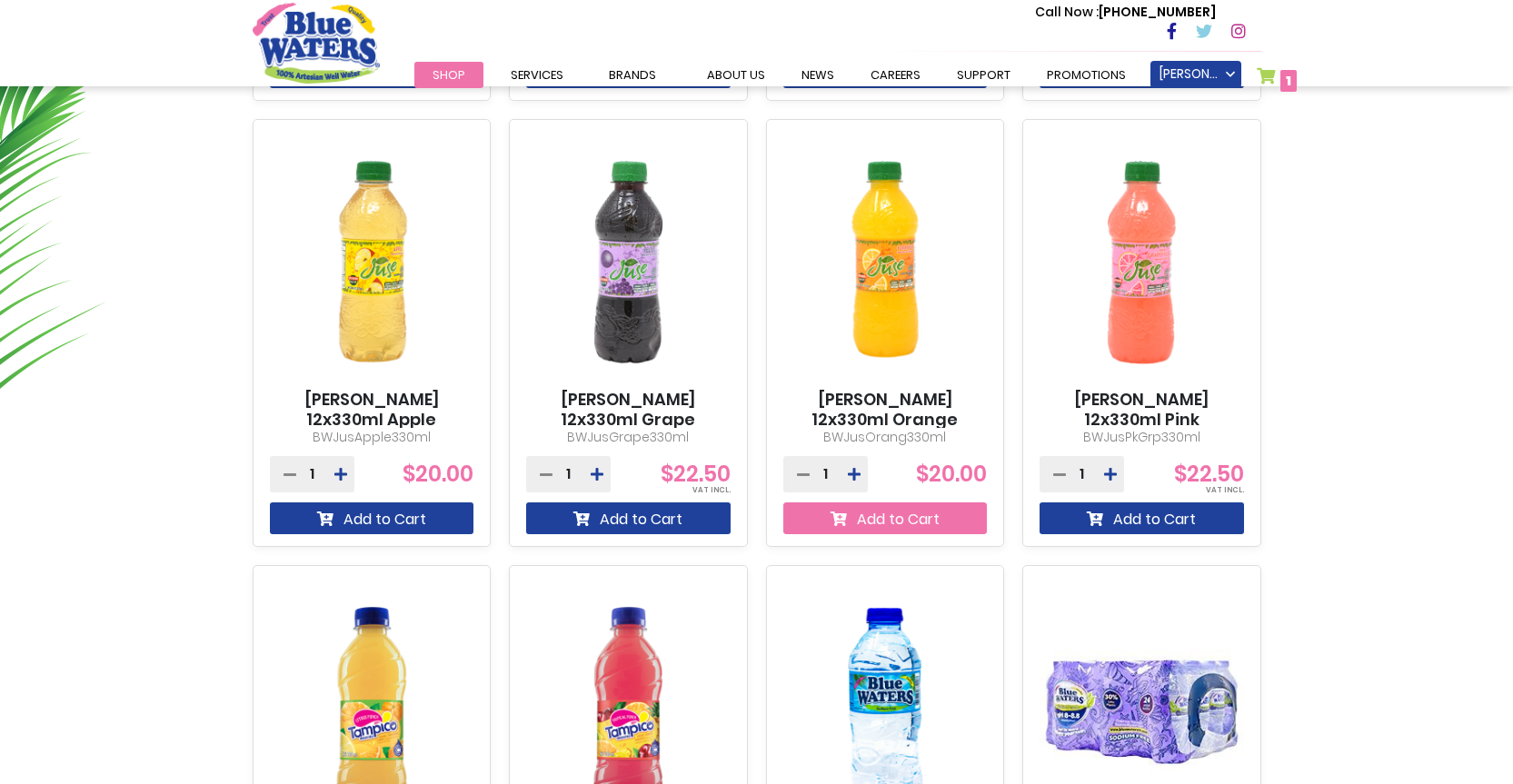
click at [923, 521] on button "Add to Cart" at bounding box center [885, 518] width 204 height 32
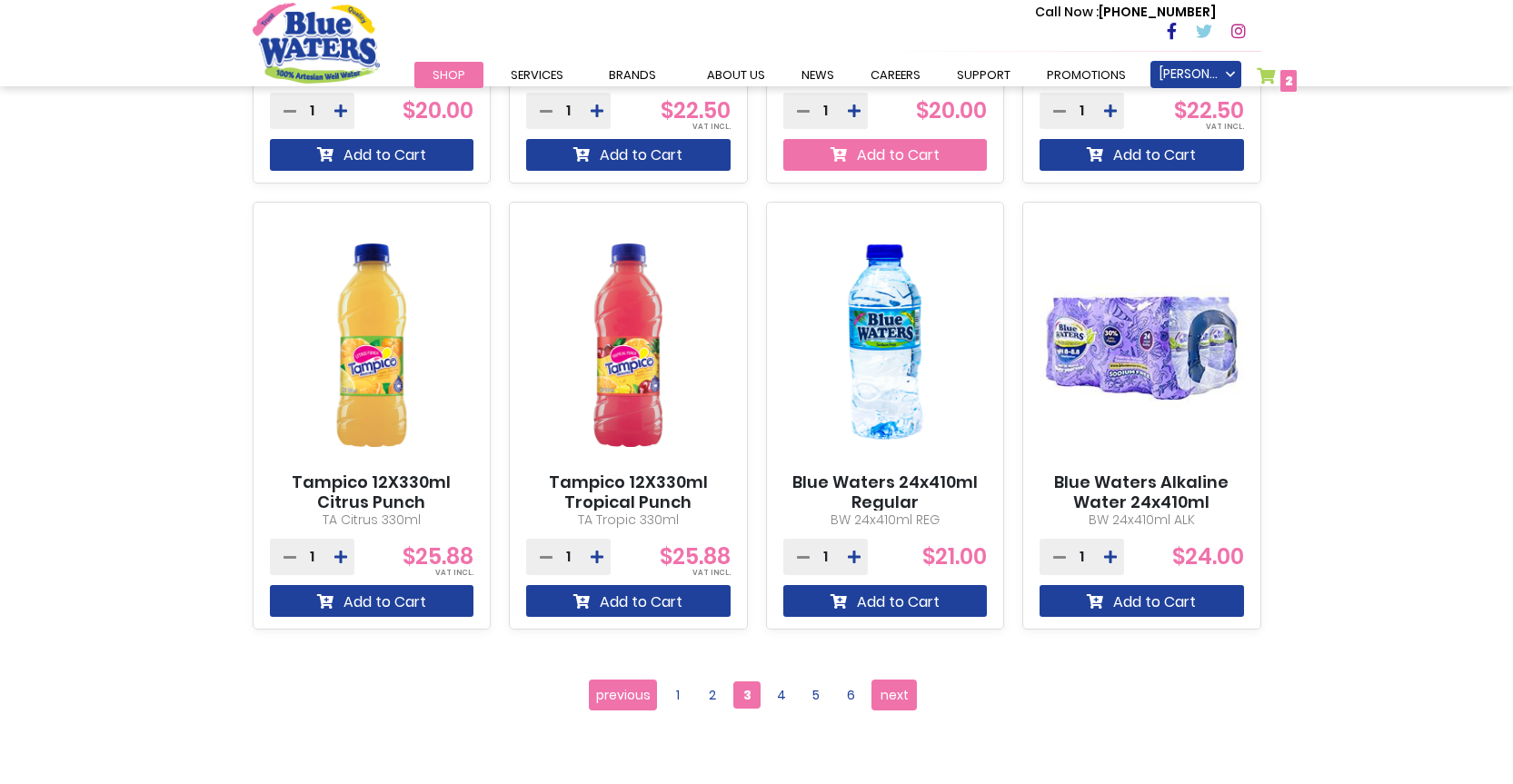
scroll to position [1593, 0]
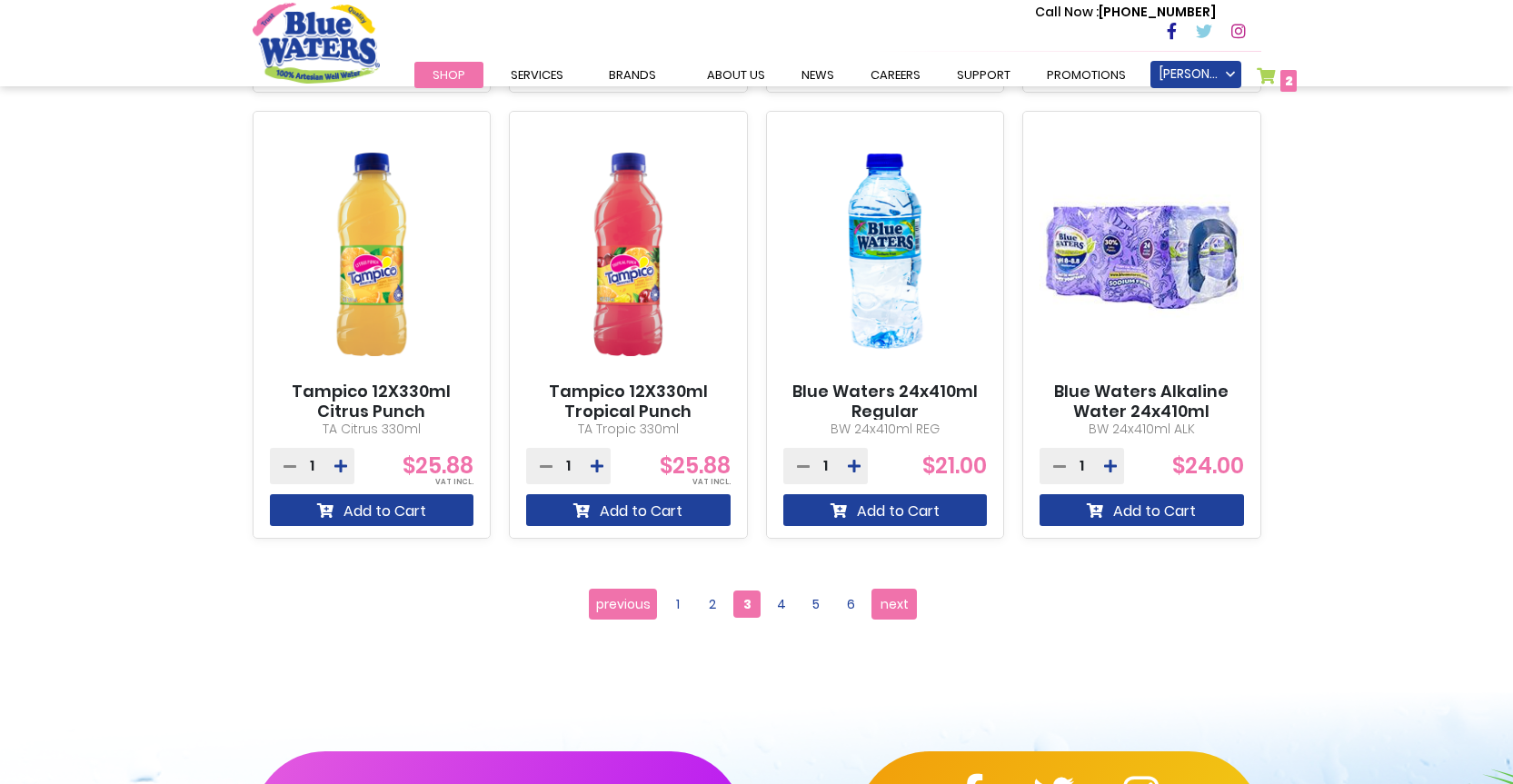
click at [1273, 71] on link "My Cart 2 2 items" at bounding box center [1277, 80] width 41 height 26
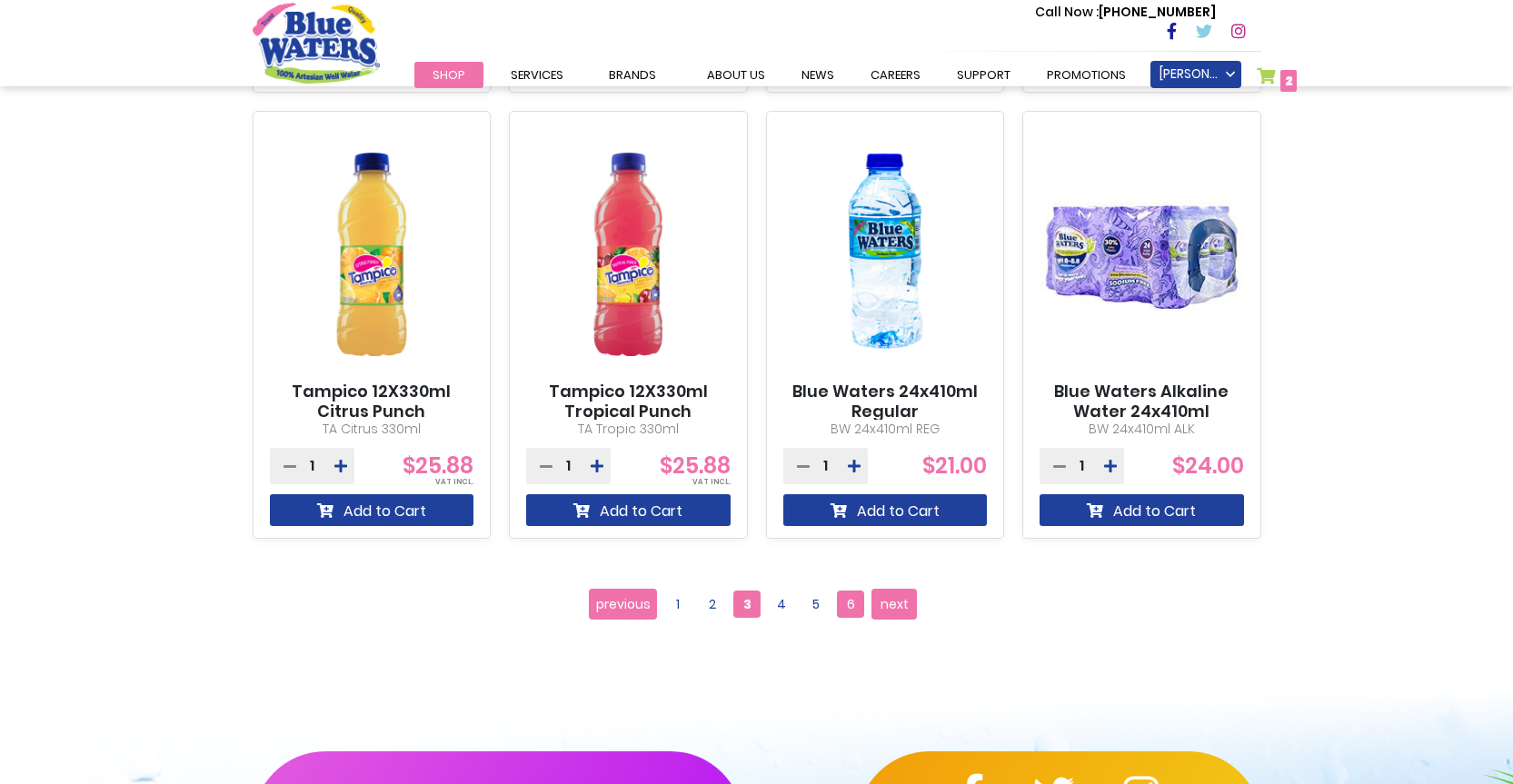
click at [848, 607] on span "6" at bounding box center [851, 604] width 27 height 27
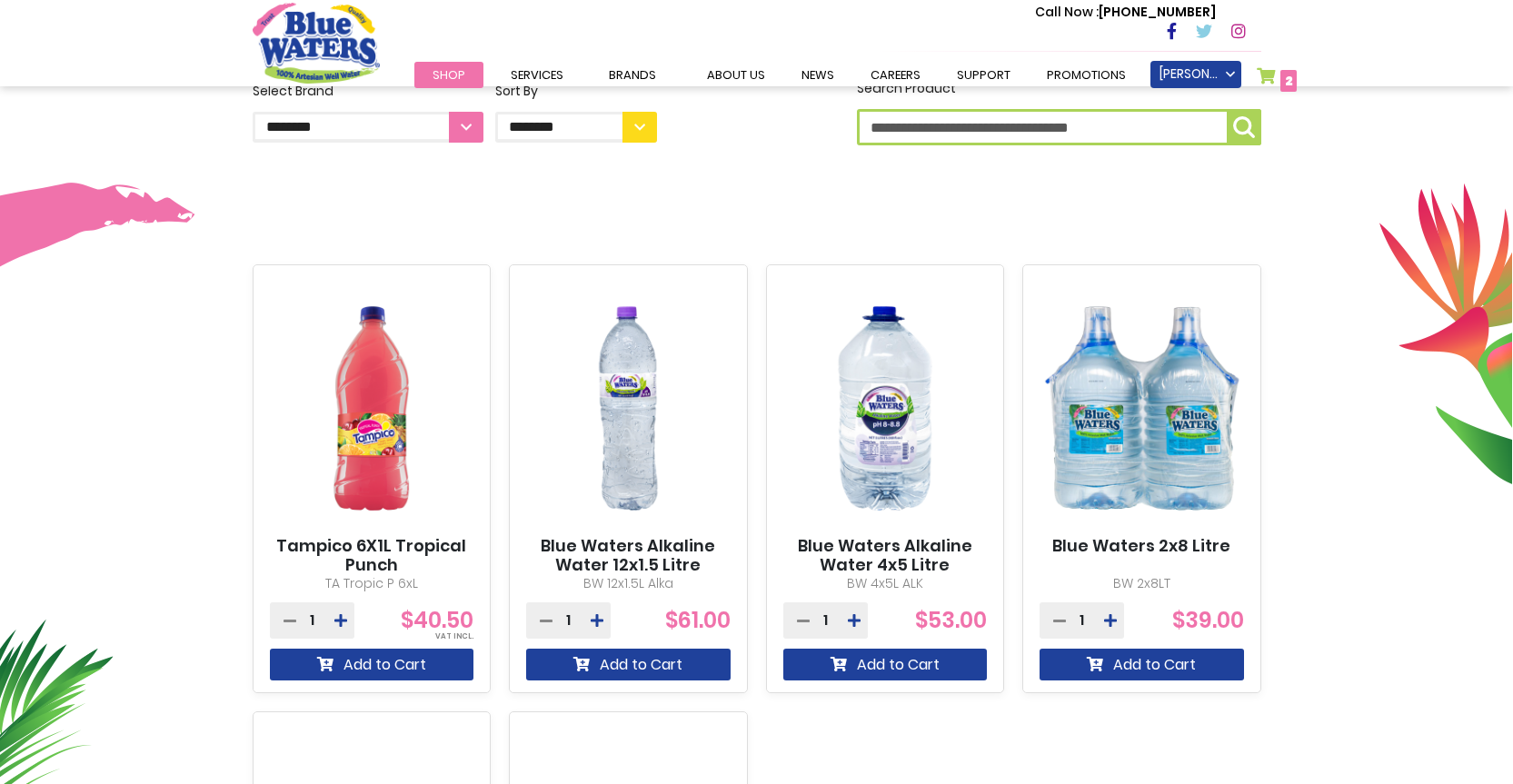
scroll to position [545, 0]
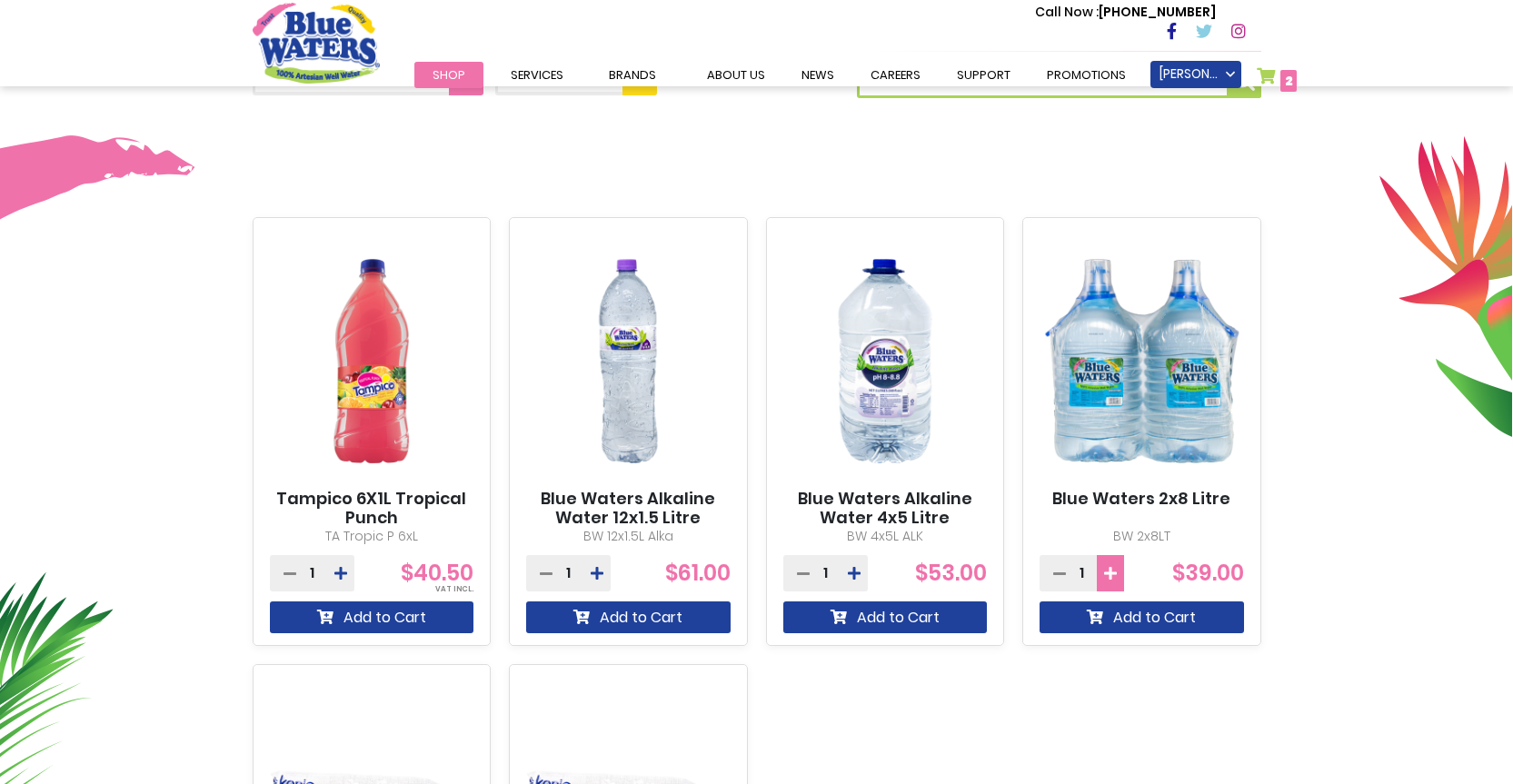
click at [1106, 575] on icon at bounding box center [1110, 573] width 13 height 15
click at [1186, 417] on img at bounding box center [1141, 361] width 204 height 255
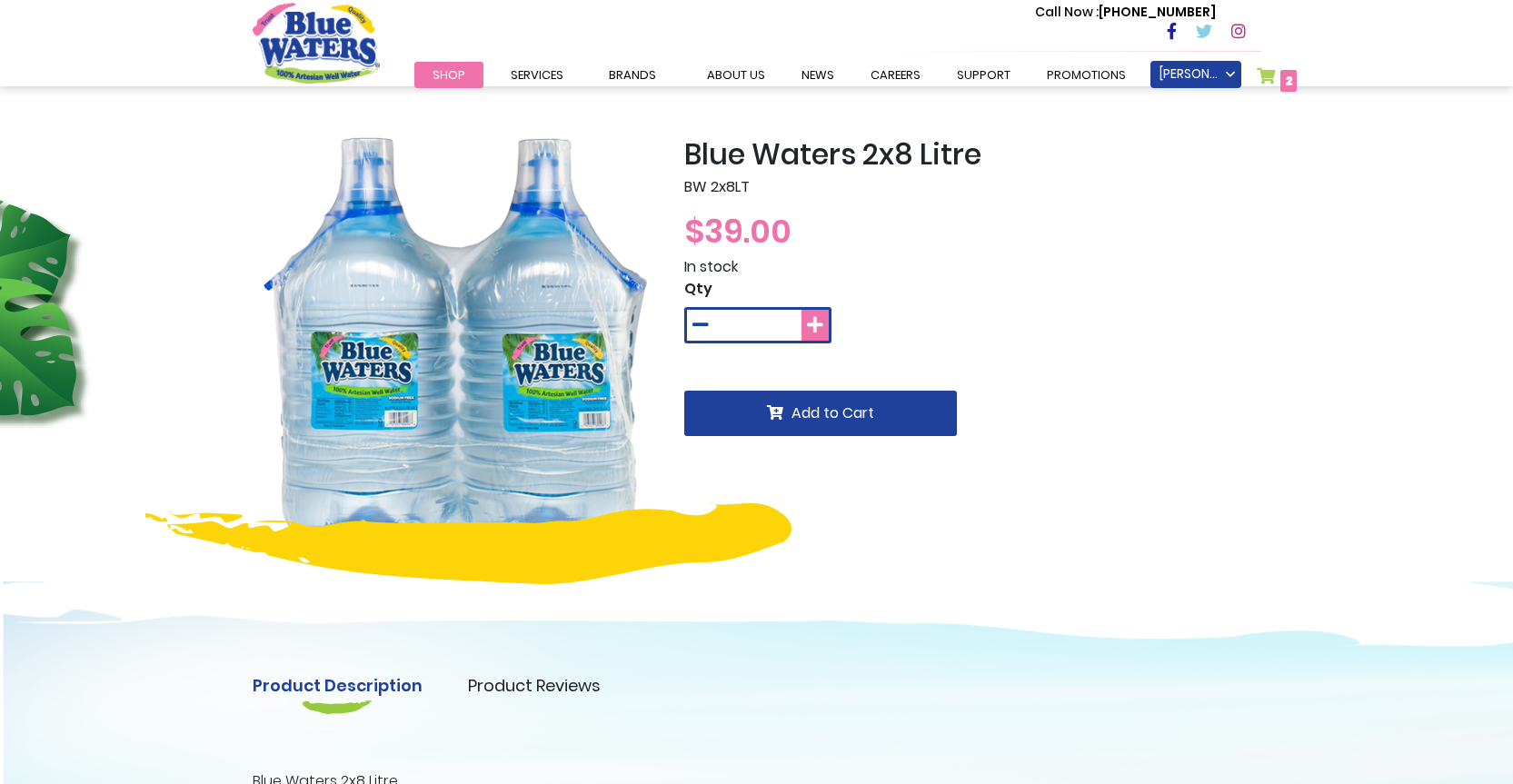
click at [817, 322] on icon at bounding box center [815, 325] width 16 height 18
type input "*"
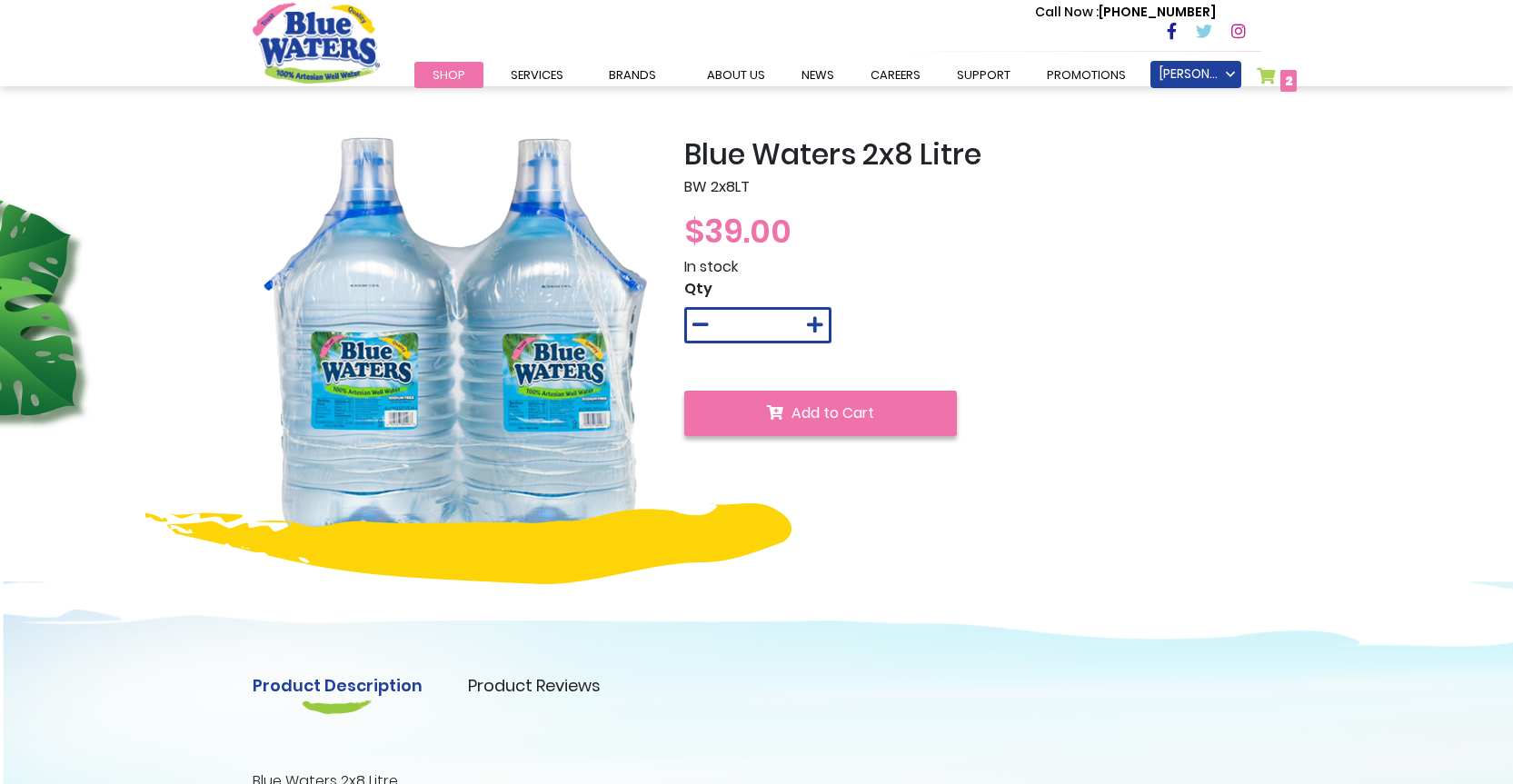
click at [803, 412] on span "Add to Cart" at bounding box center [832, 412] width 83 height 21
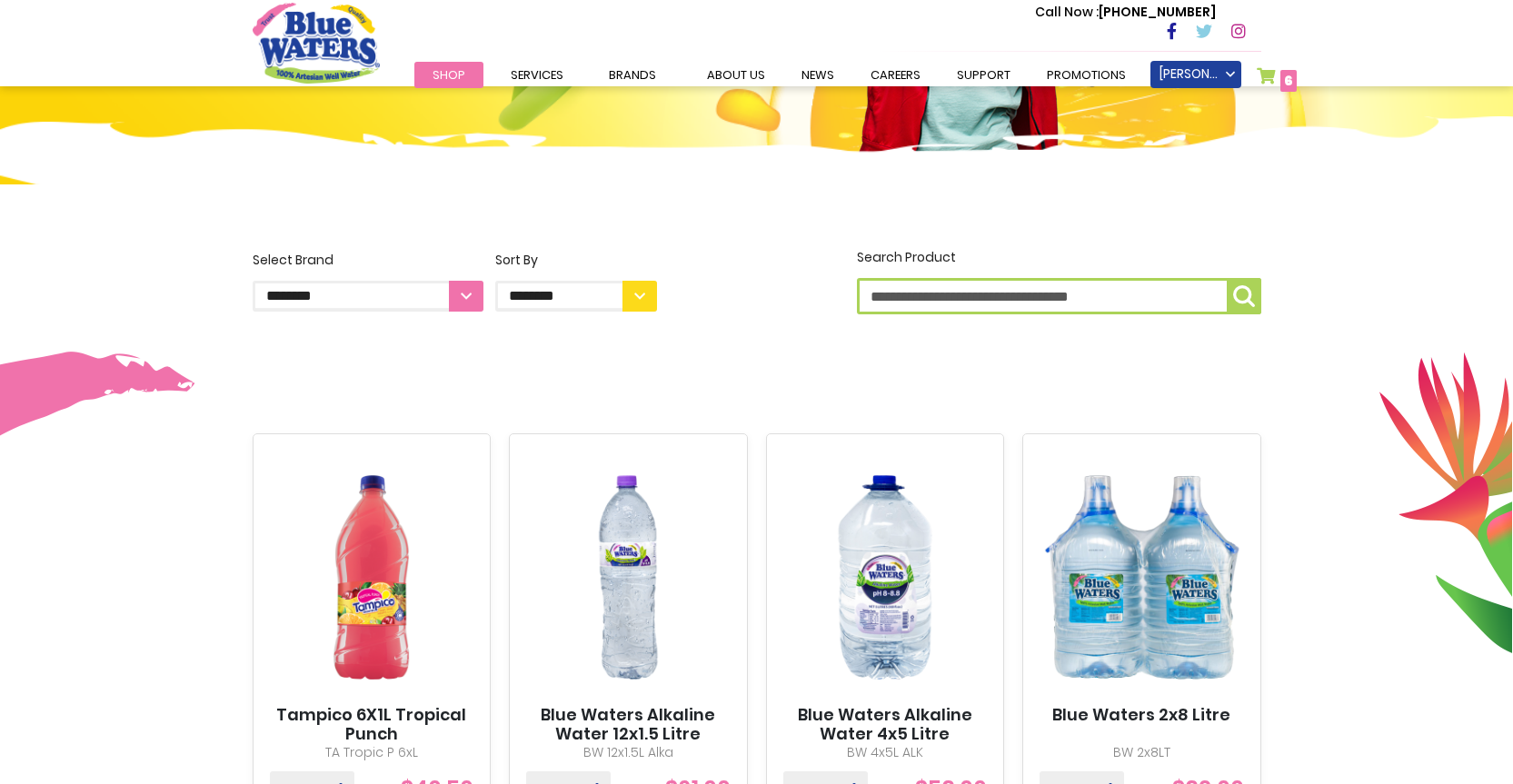
scroll to position [273, 0]
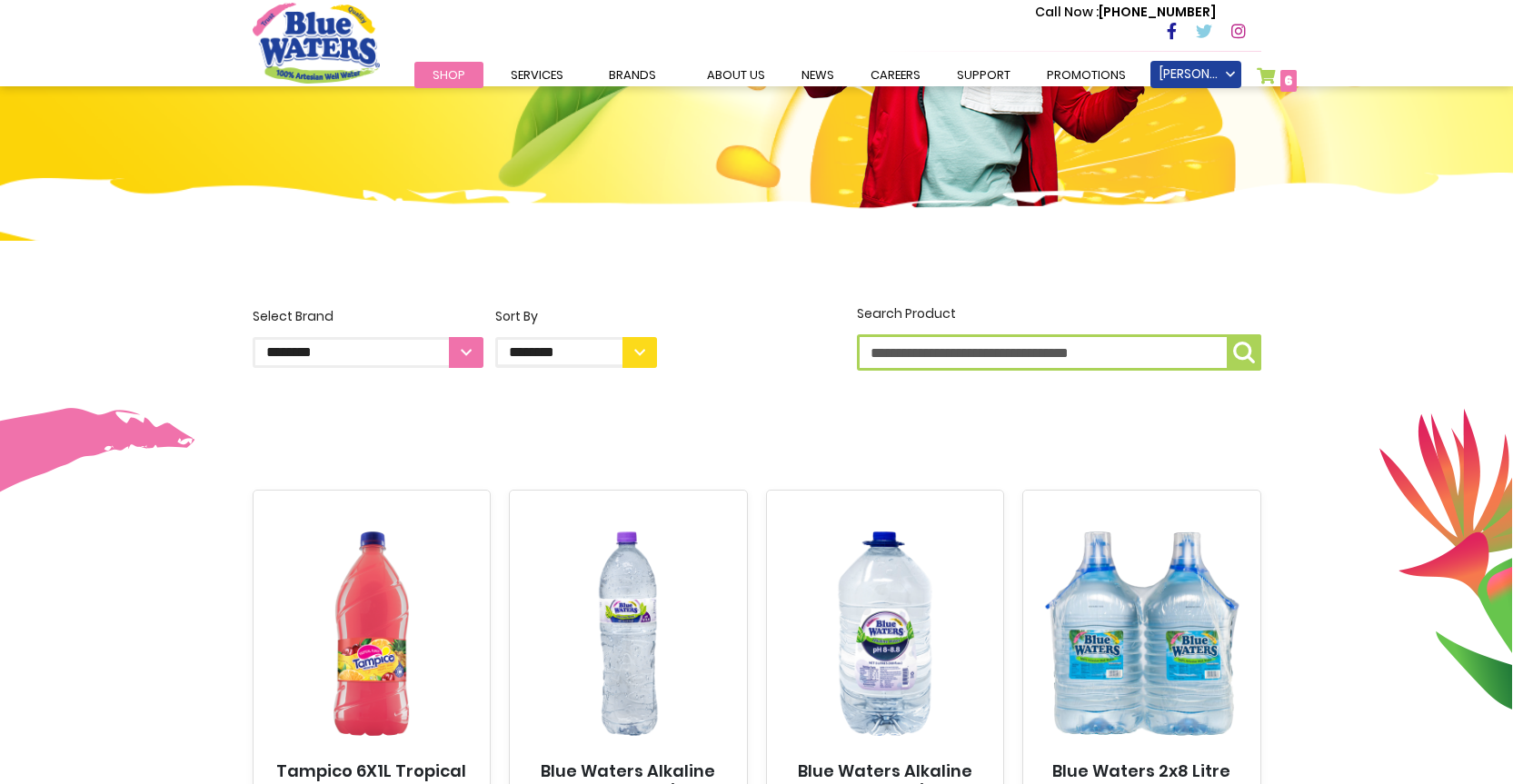
click at [461, 344] on select "**********" at bounding box center [368, 352] width 231 height 31
select select "**********"
click at [253, 337] on select "**********" at bounding box center [368, 352] width 231 height 31
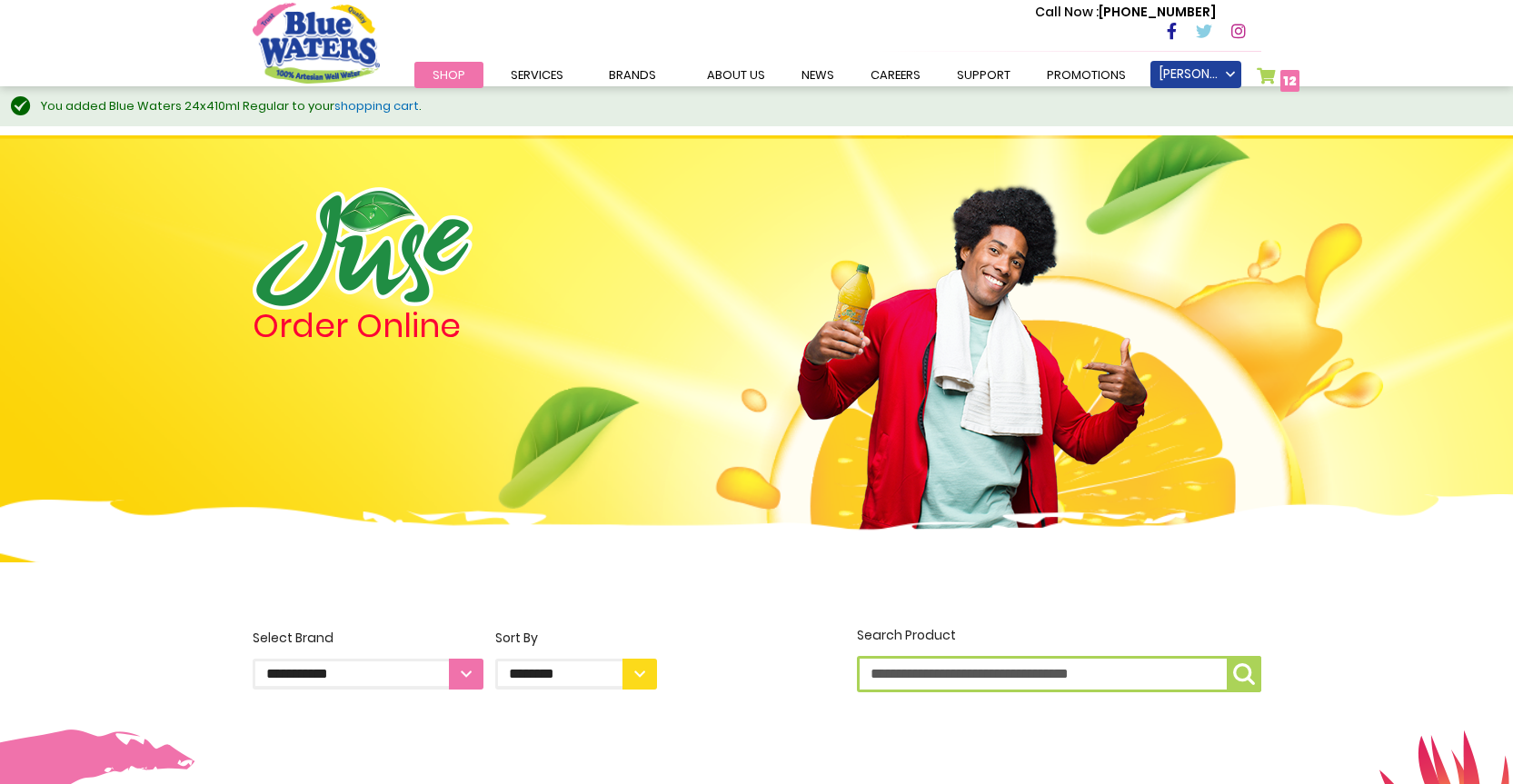
scroll to position [685, 0]
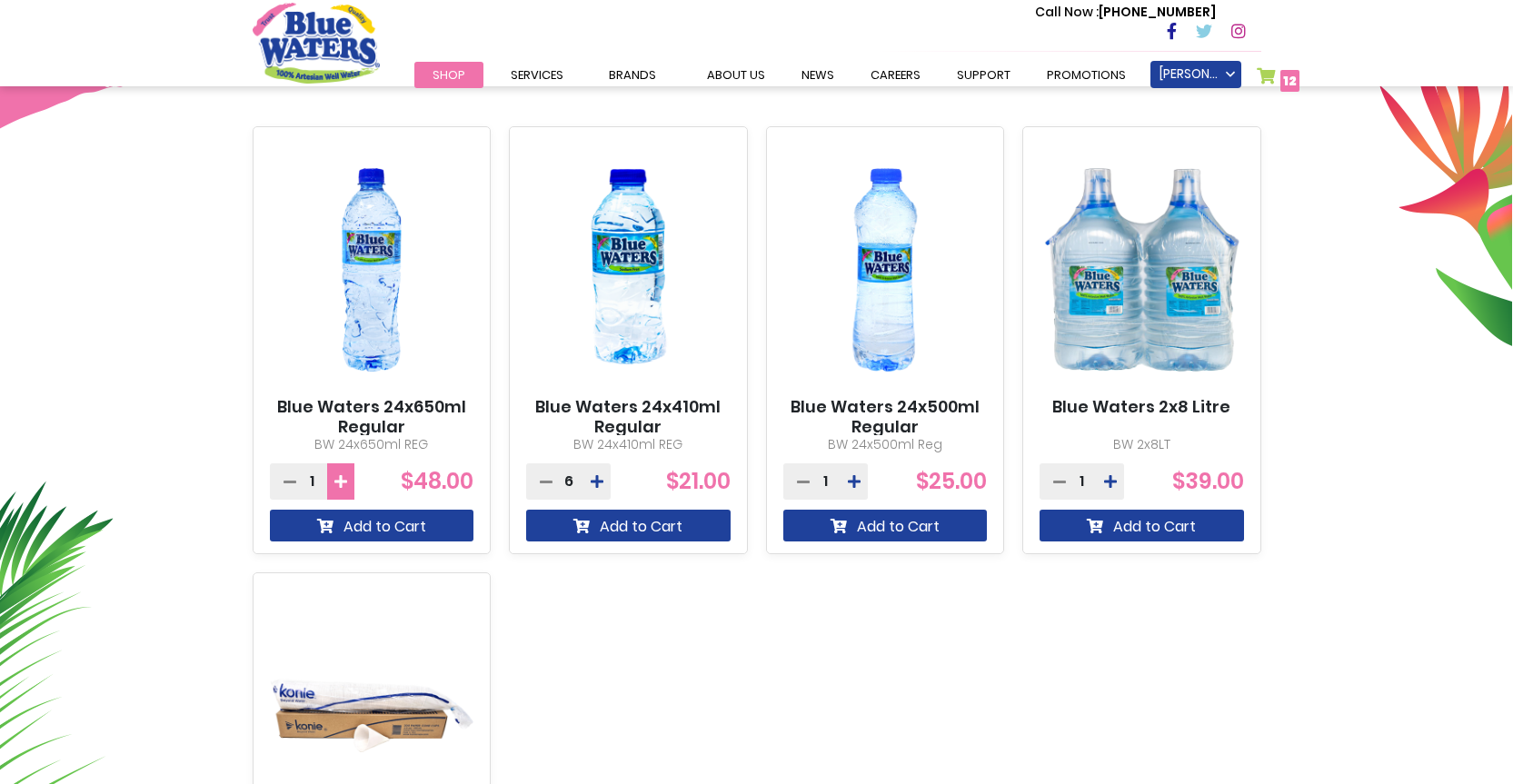
click at [340, 472] on button at bounding box center [341, 481] width 27 height 36
click at [542, 481] on icon at bounding box center [546, 481] width 13 height 15
click at [343, 488] on icon at bounding box center [341, 481] width 13 height 15
click at [366, 522] on button "Add to Cart" at bounding box center [372, 525] width 204 height 32
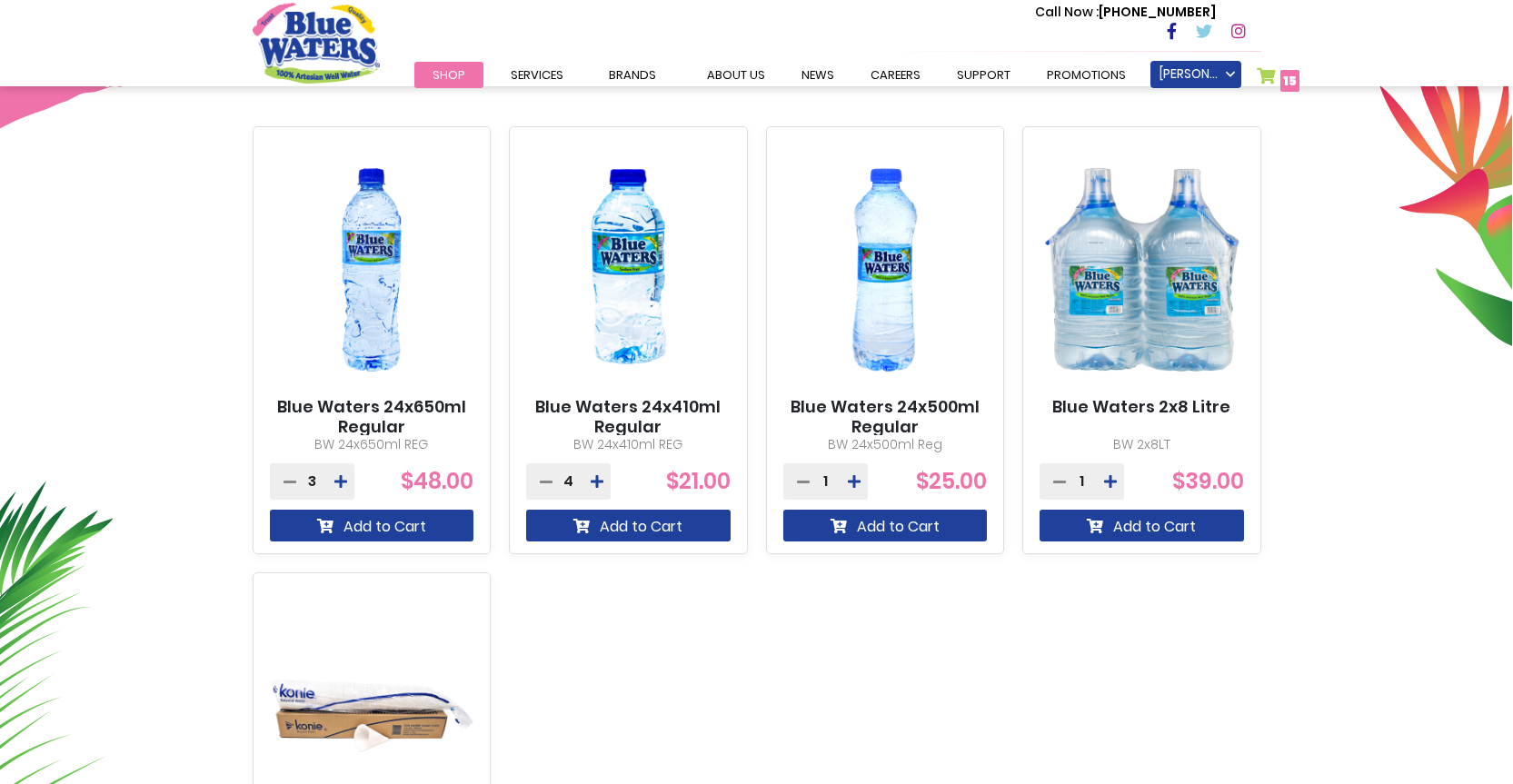
click at [1273, 79] on link "My Cart 15 15 items" at bounding box center [1279, 80] width 44 height 26
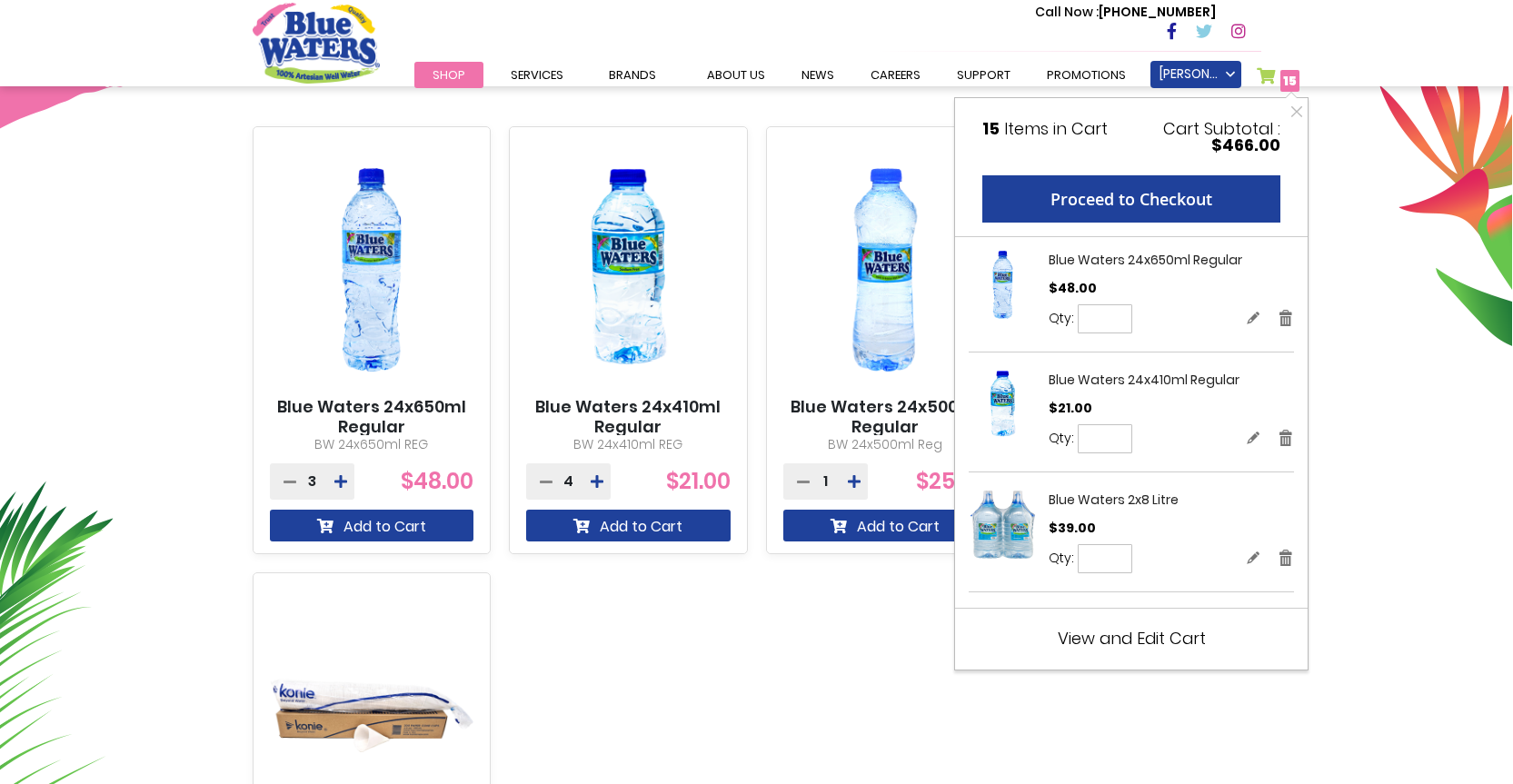
drag, startPoint x: 1118, startPoint y: 438, endPoint x: 1086, endPoint y: 443, distance: 32.4
click at [1086, 443] on input "*" at bounding box center [1105, 439] width 55 height 29
type input "*"
click at [1189, 439] on span "Update" at bounding box center [1176, 439] width 42 height 15
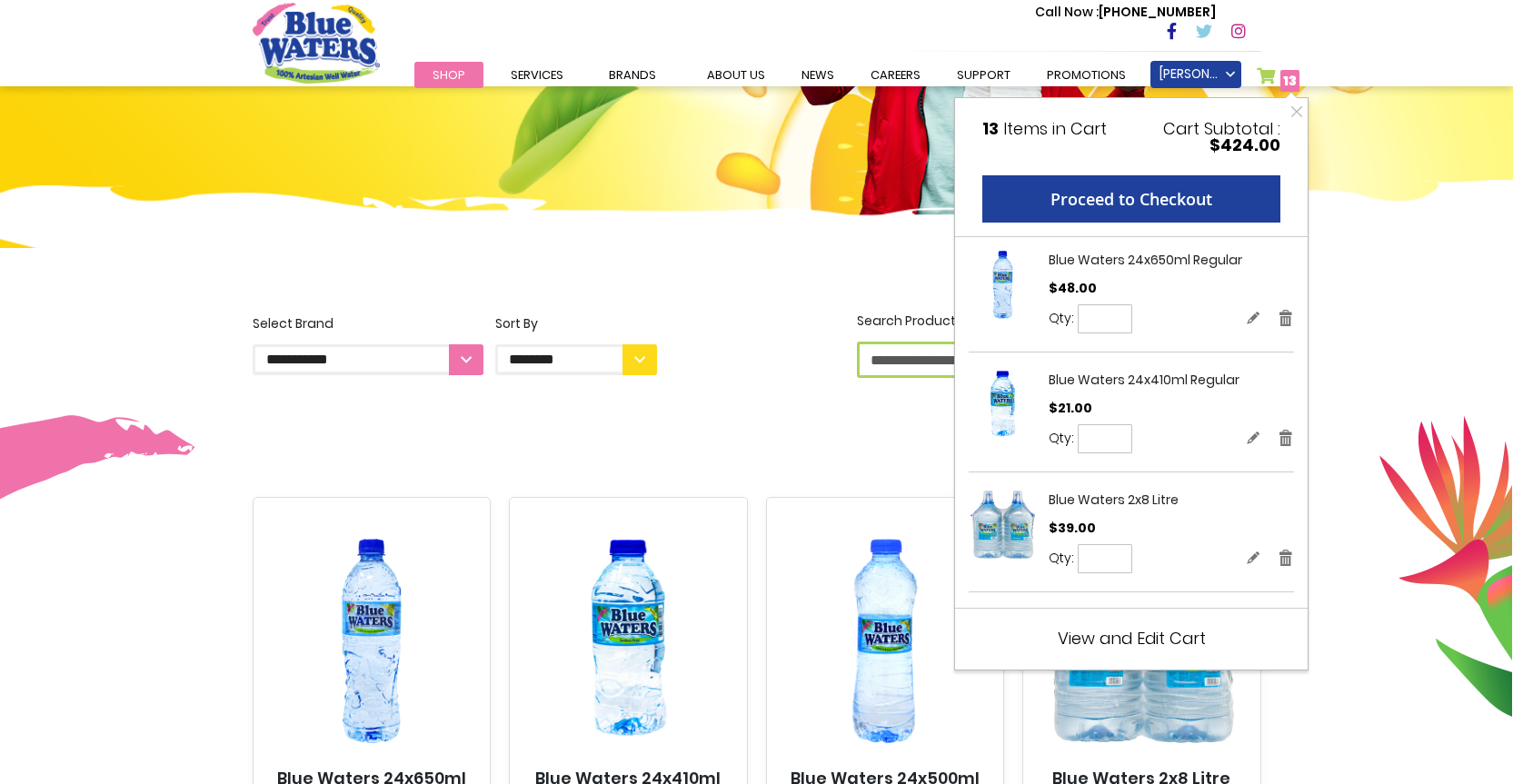
scroll to position [273, 0]
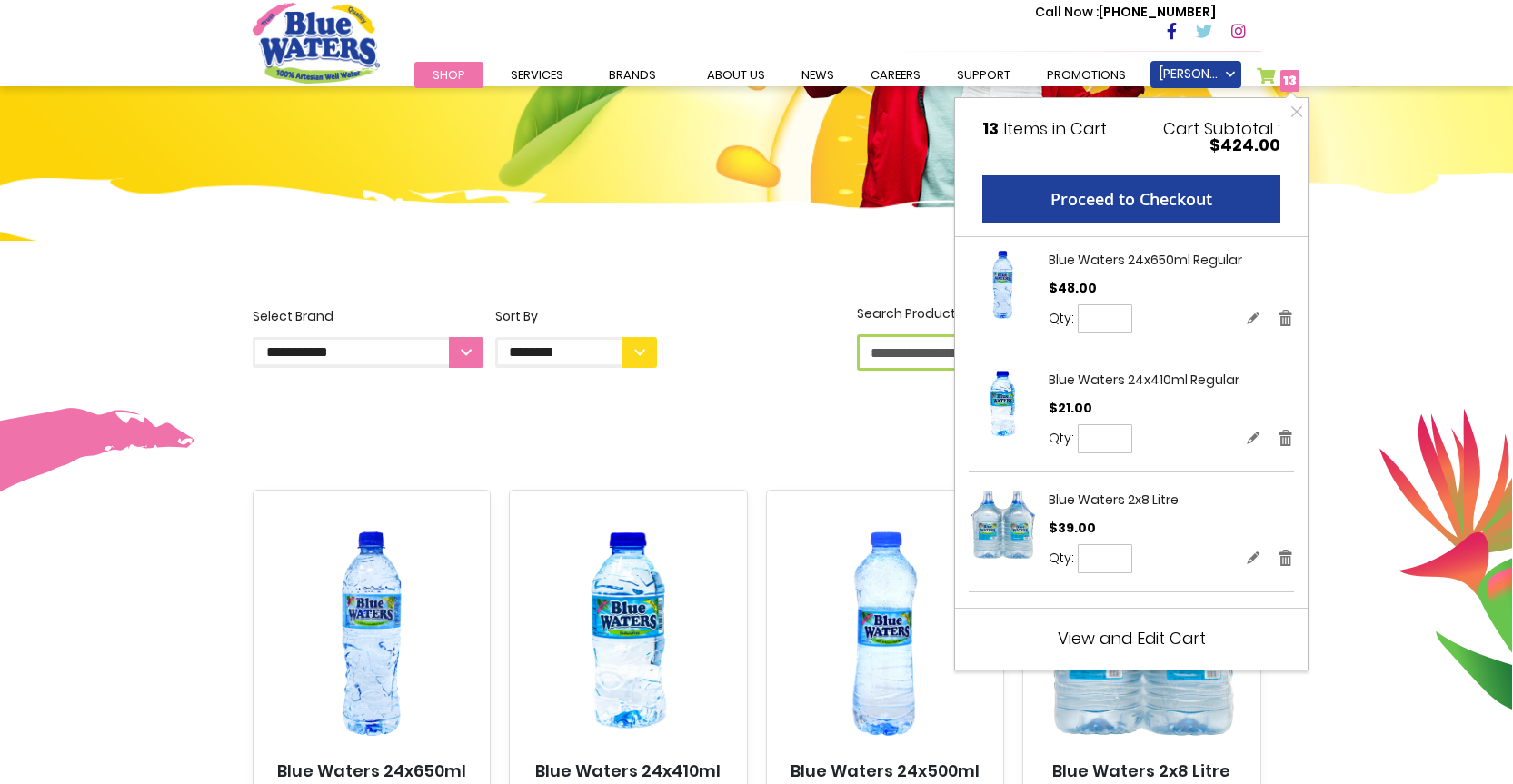
click at [1287, 222] on div "Proceed to Checkout" at bounding box center [1131, 199] width 316 height 47
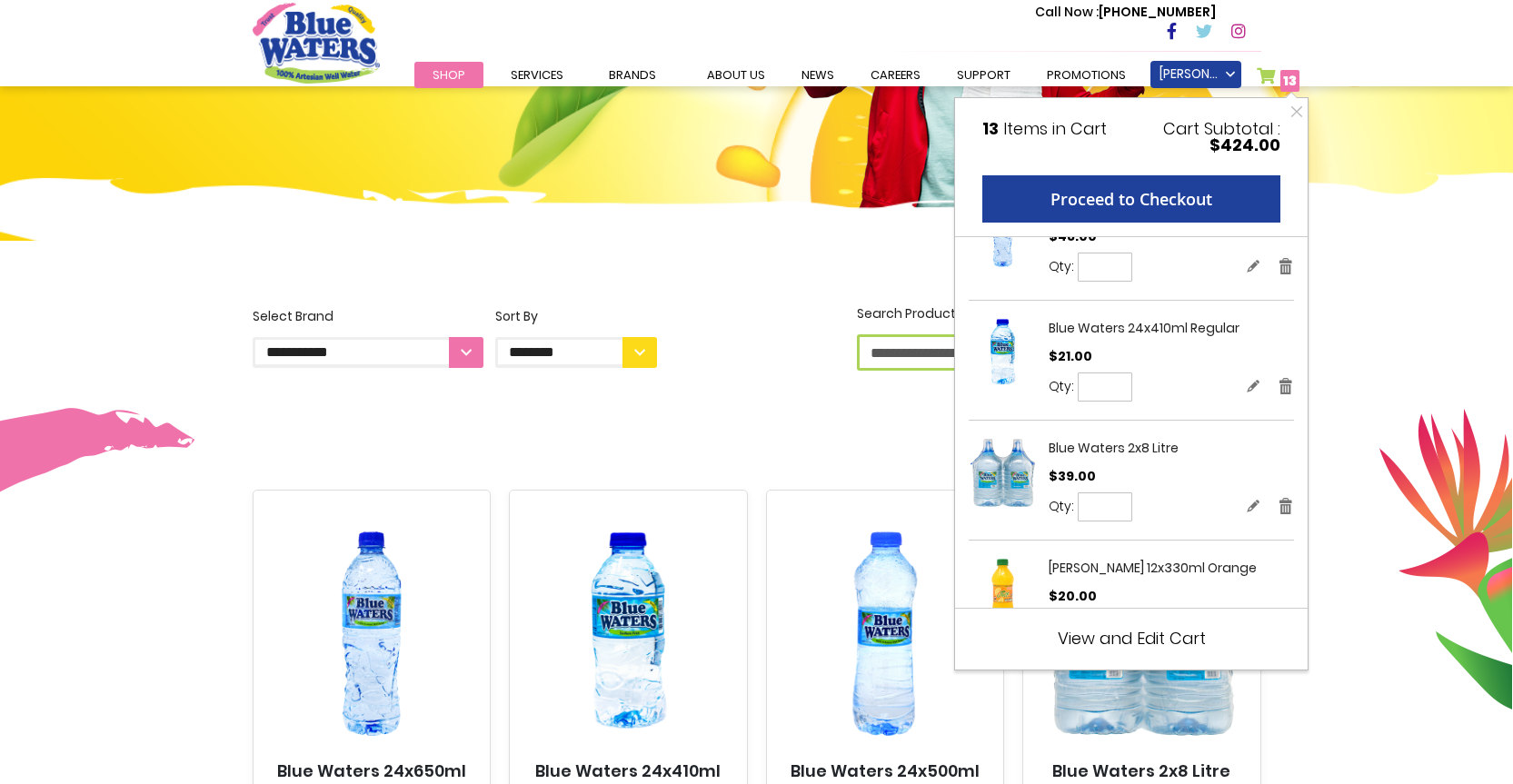
scroll to position [0, 0]
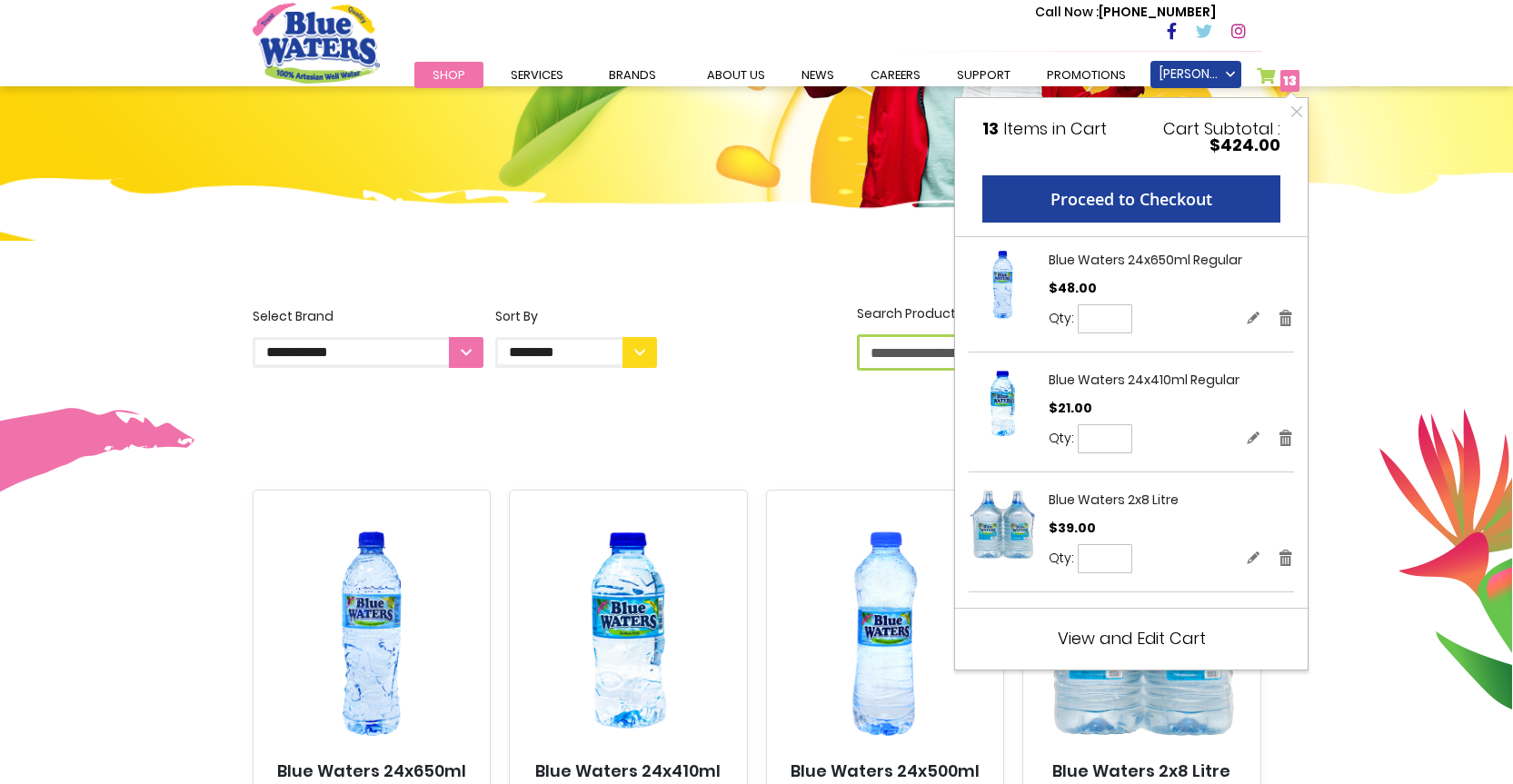
click at [1117, 323] on input "*" at bounding box center [1105, 319] width 55 height 29
type input "*"
click at [1186, 316] on span "Update" at bounding box center [1176, 319] width 42 height 15
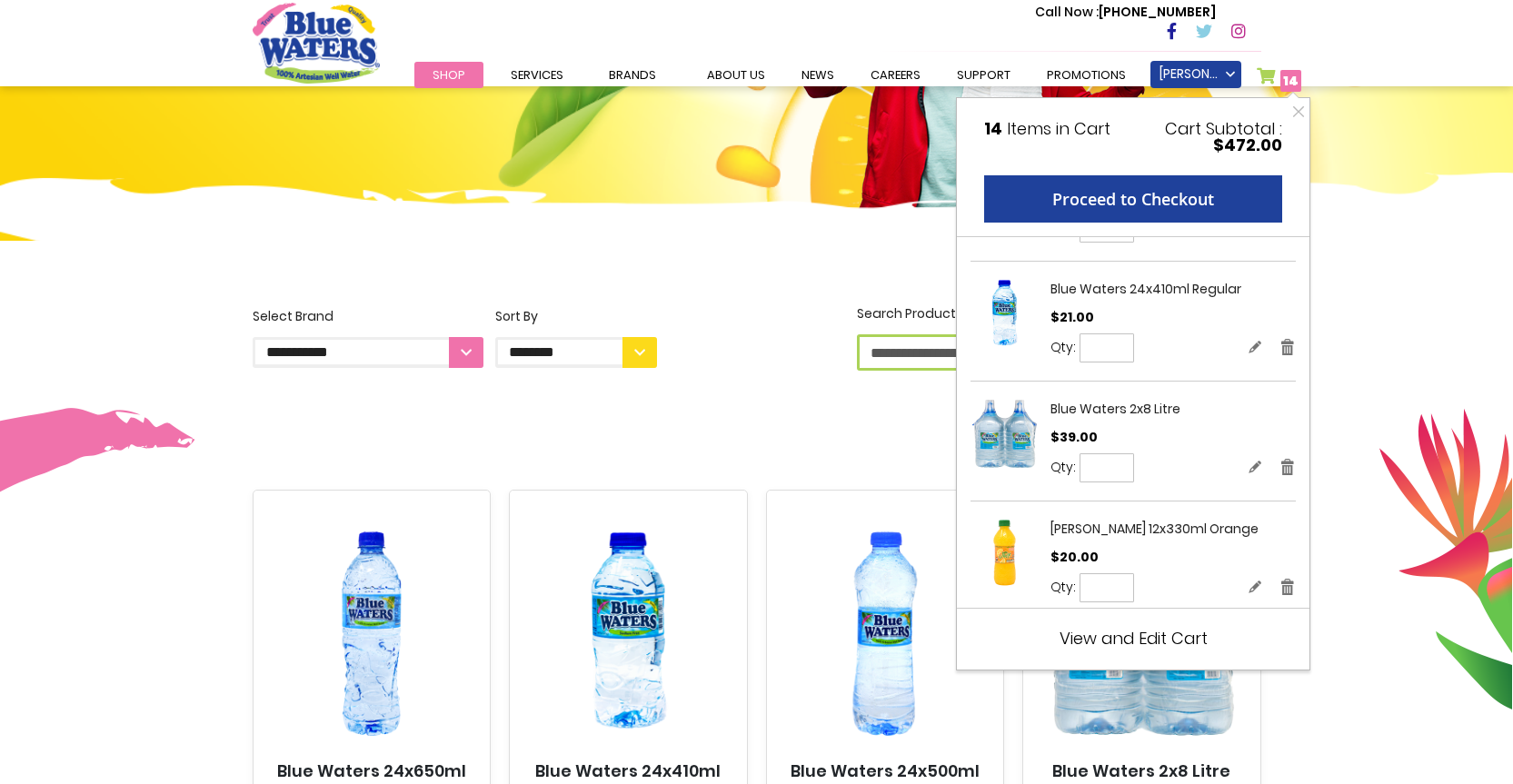
drag, startPoint x: 1110, startPoint y: 347, endPoint x: 1100, endPoint y: 349, distance: 10.2
click at [1100, 349] on input "*" at bounding box center [1107, 348] width 55 height 29
type input "*"
click at [1173, 348] on span "Update" at bounding box center [1178, 348] width 42 height 15
click at [1168, 346] on div "Qty * Update" at bounding box center [1173, 348] width 245 height 30
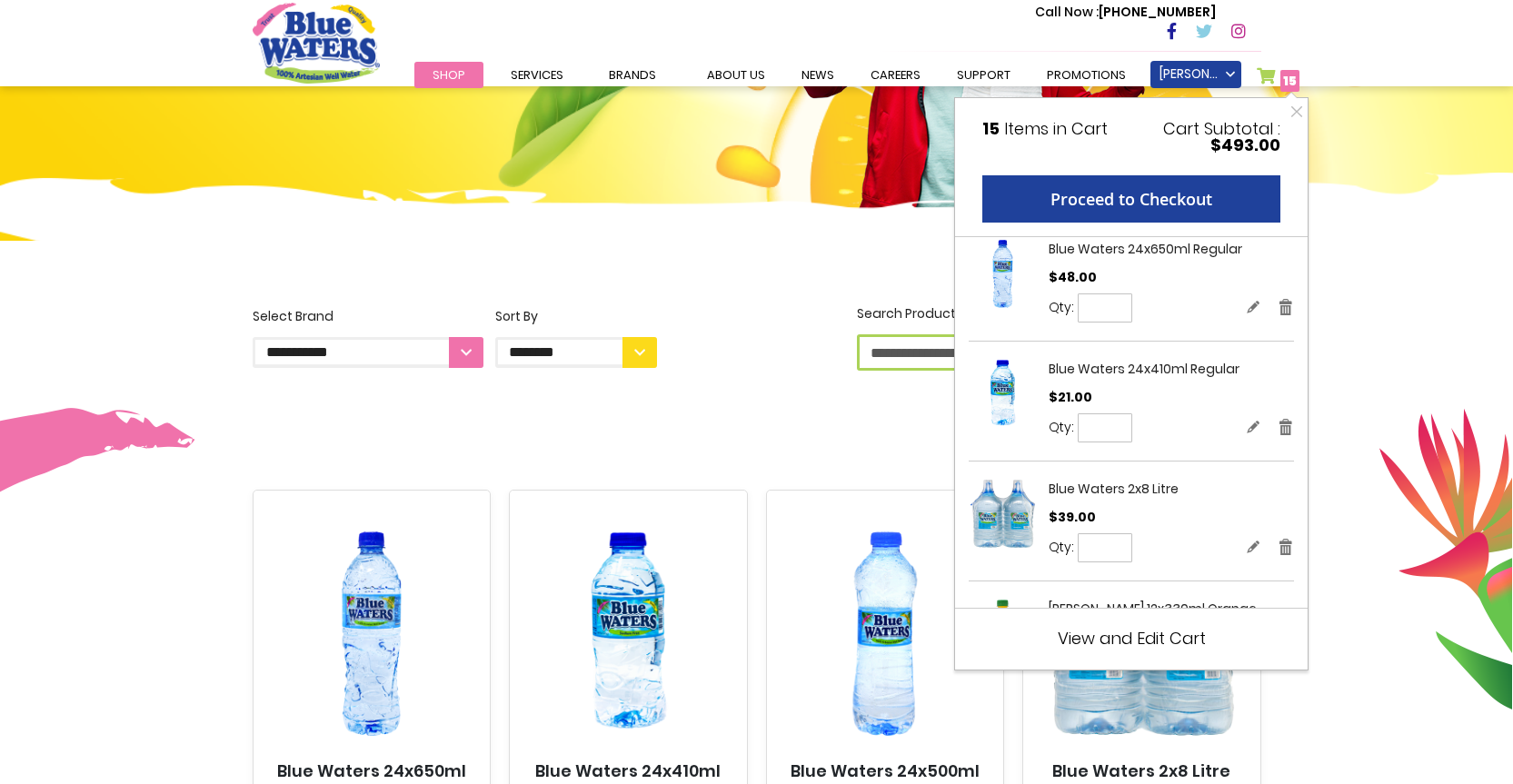
scroll to position [0, 0]
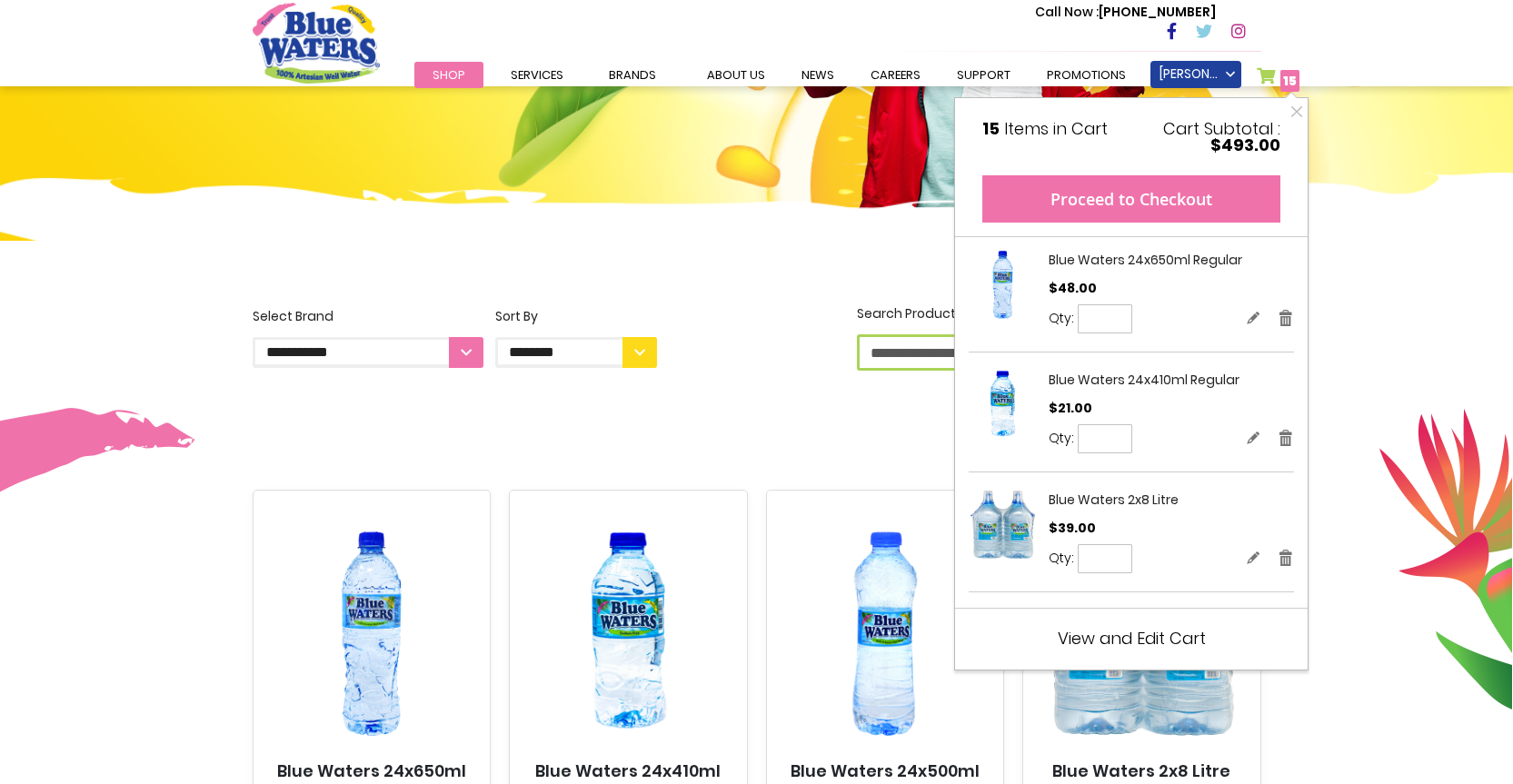
click at [1100, 188] on button "Proceed to Checkout" at bounding box center [1131, 199] width 298 height 47
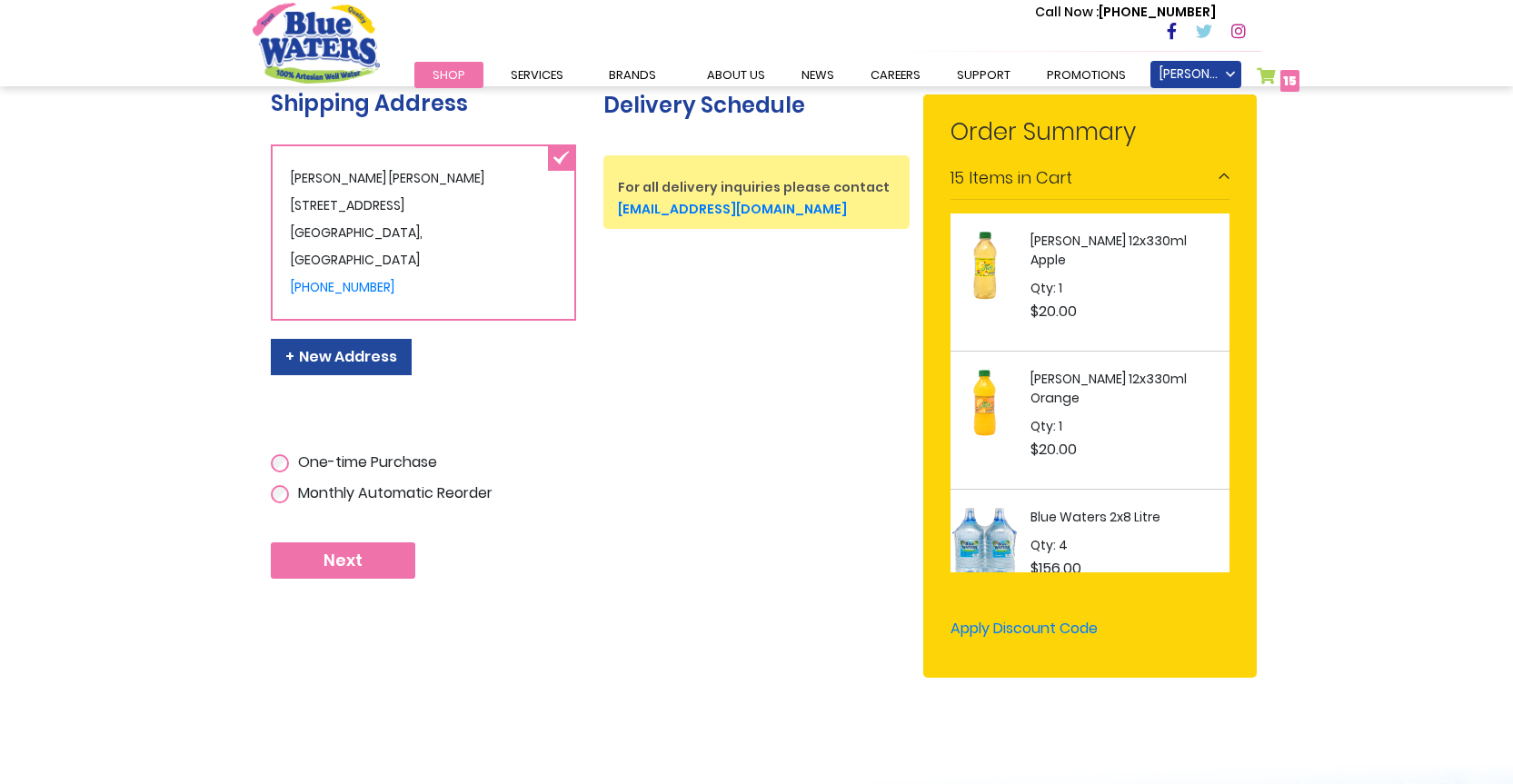
scroll to position [333, 0]
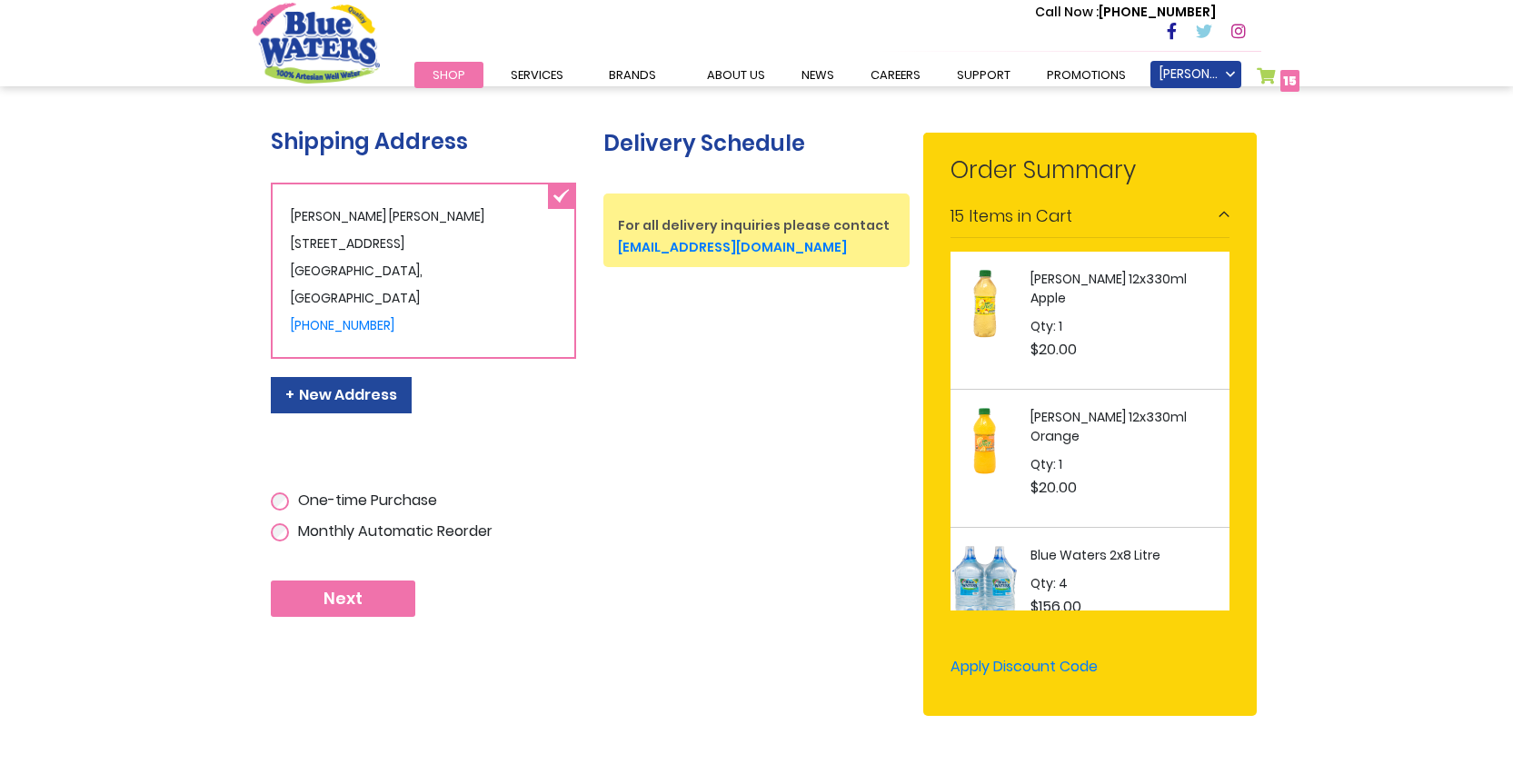
click at [306, 591] on button "Next" at bounding box center [343, 599] width 144 height 36
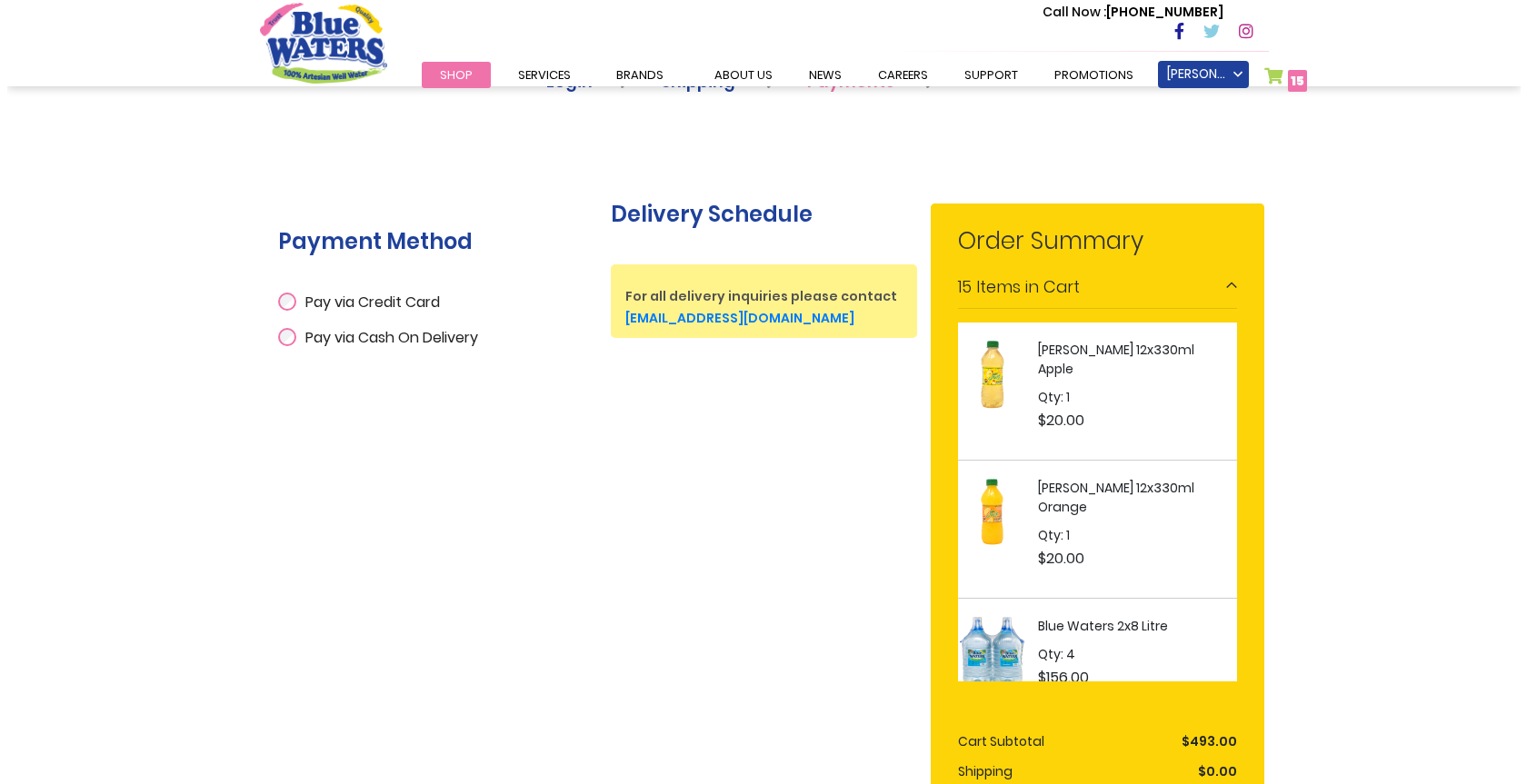
scroll to position [273, 0]
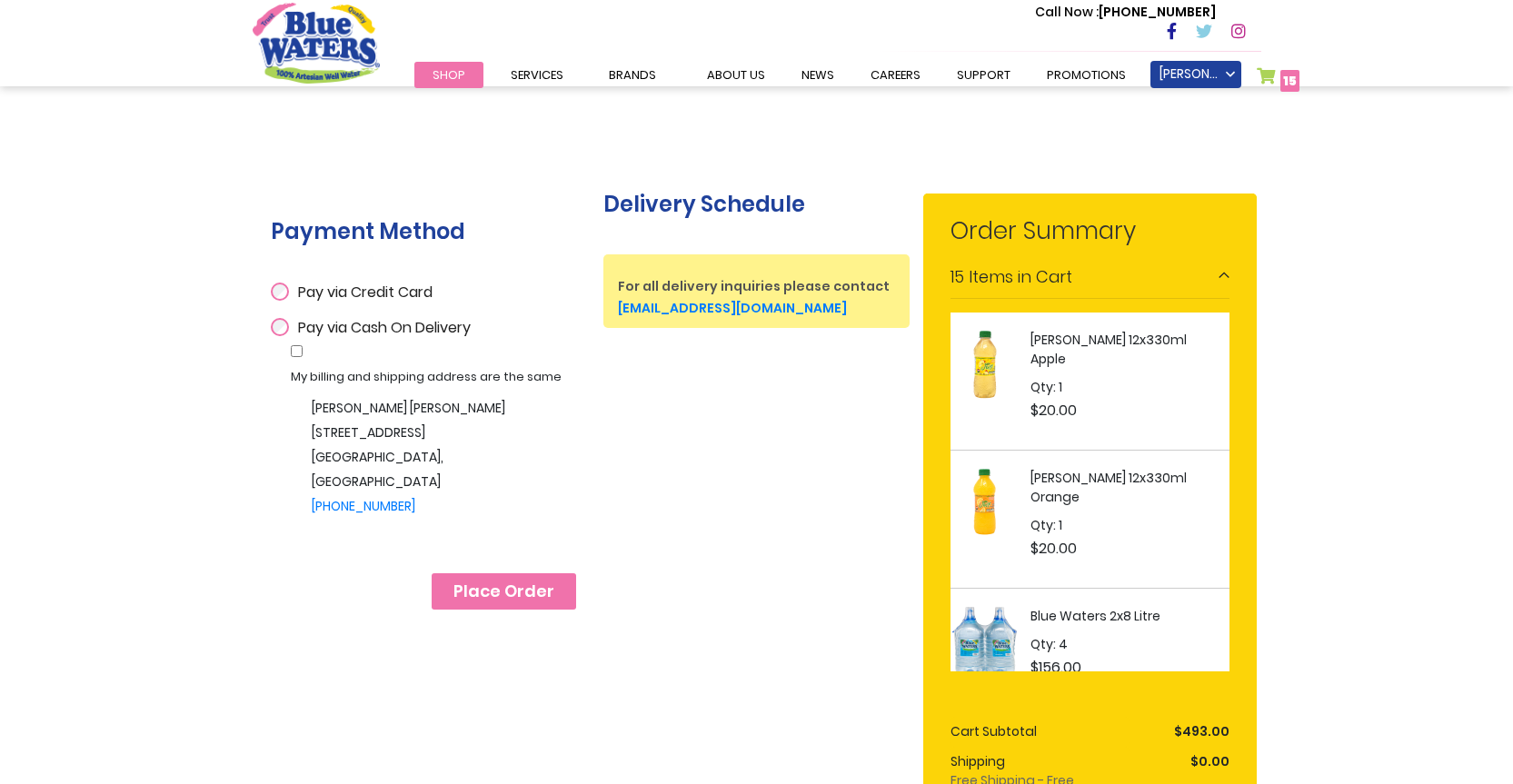
click at [534, 596] on span "Place Order" at bounding box center [503, 591] width 101 height 20
